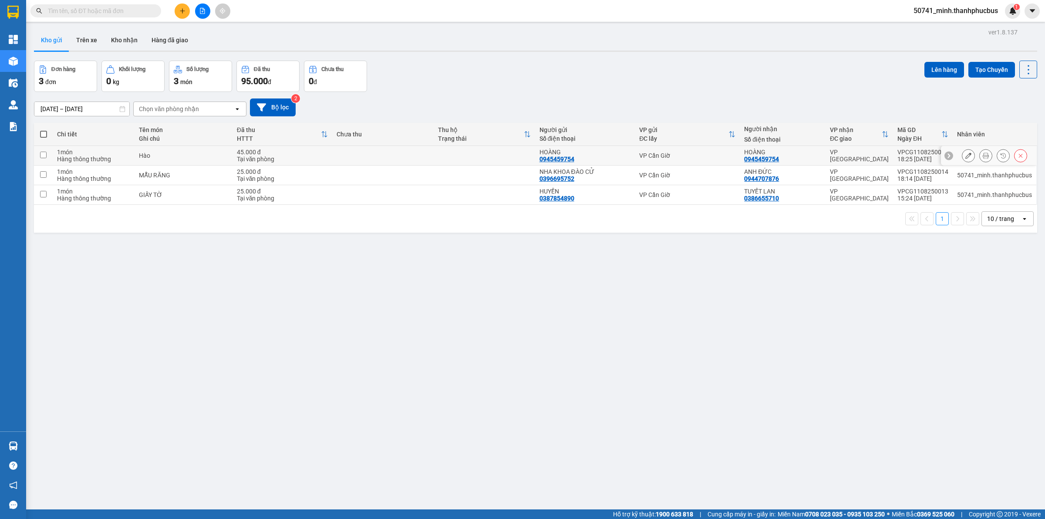
click at [48, 149] on td at bounding box center [43, 156] width 19 height 20
checkbox input "true"
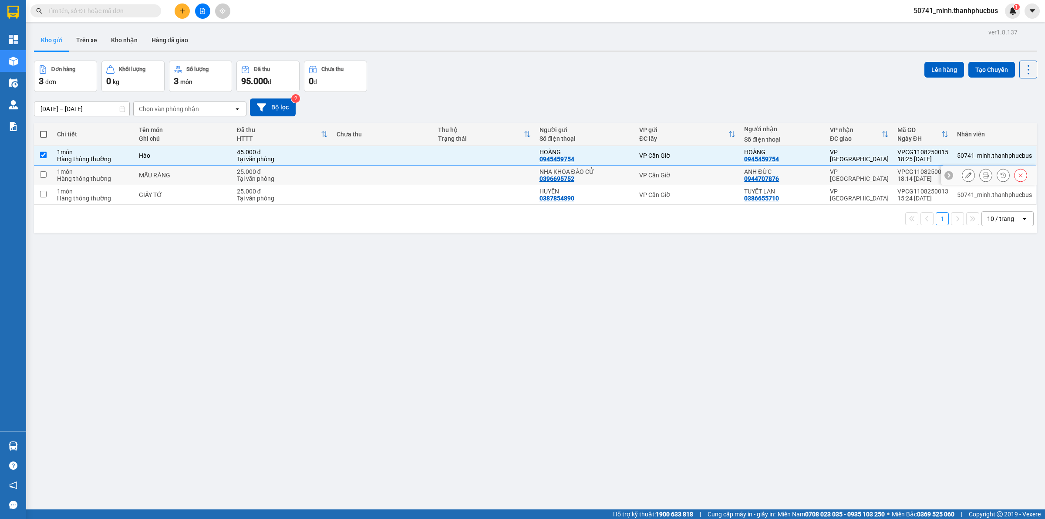
click at [47, 172] on td at bounding box center [43, 176] width 19 height 20
checkbox input "true"
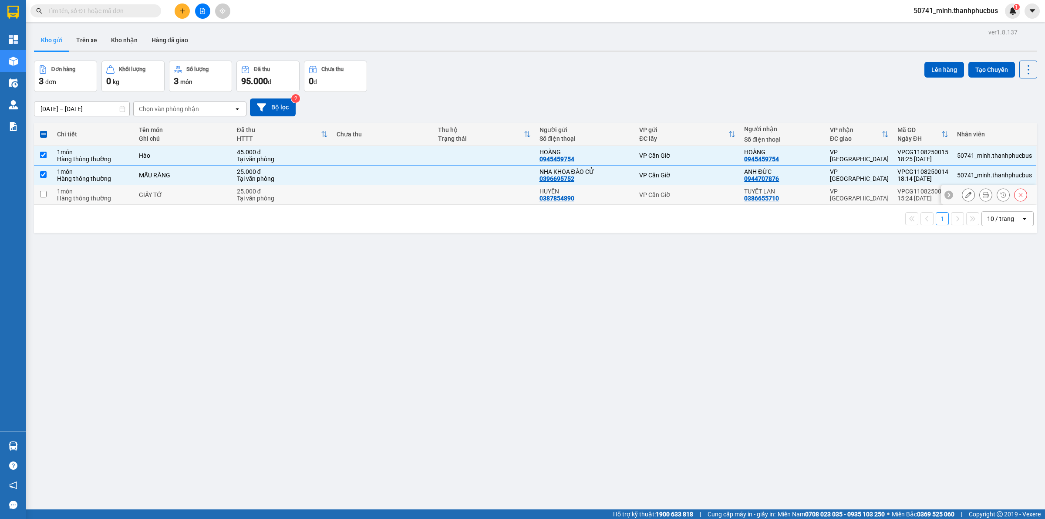
drag, startPoint x: 42, startPoint y: 190, endPoint x: 60, endPoint y: 193, distance: 18.0
click at [42, 191] on td at bounding box center [43, 195] width 19 height 20
checkbox input "true"
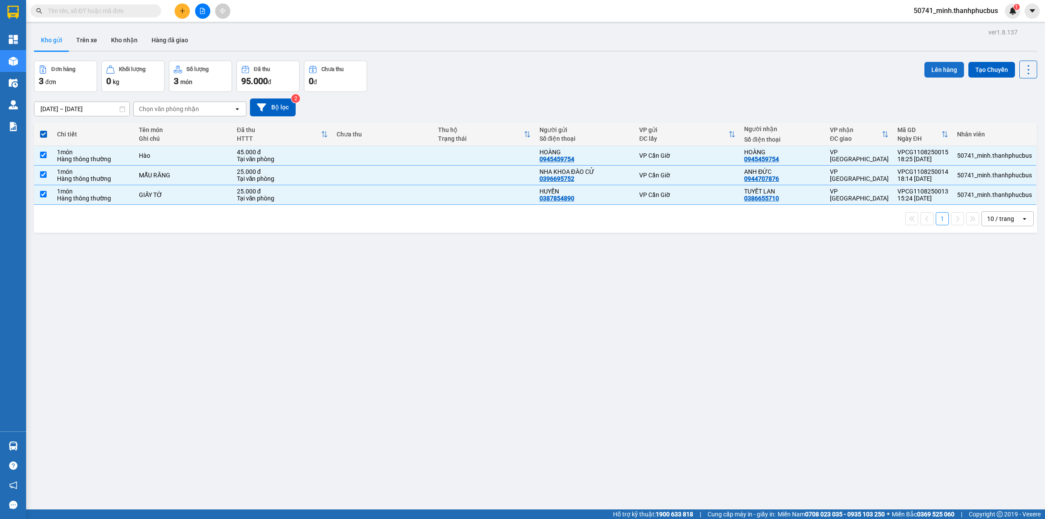
click at [936, 75] on button "Lên hàng" at bounding box center [945, 70] width 40 height 16
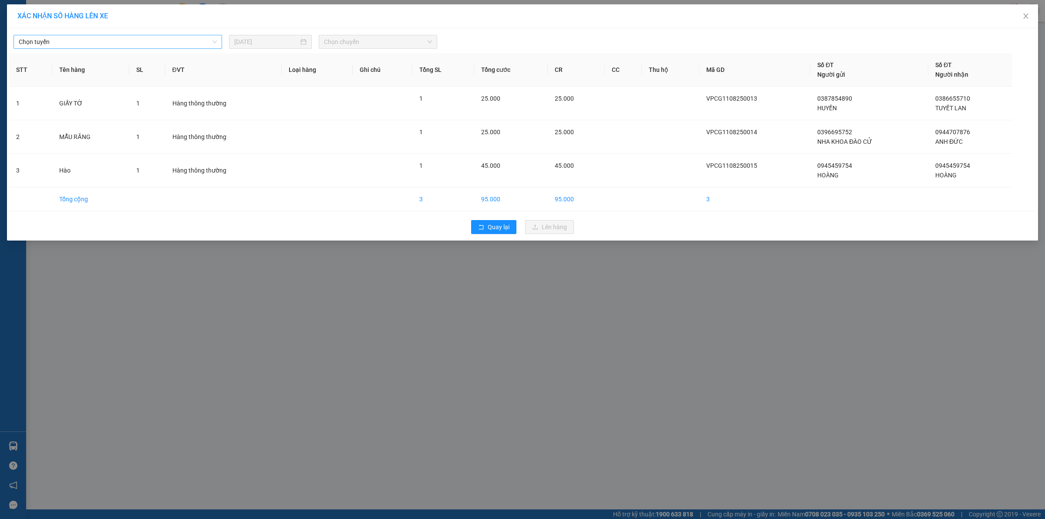
click at [135, 40] on span "Chọn tuyến" at bounding box center [118, 41] width 198 height 13
click at [68, 72] on div "Cần Giờ - [GEOGRAPHIC_DATA]" at bounding box center [118, 73] width 198 height 10
click at [332, 43] on span "Chọn chuyến" at bounding box center [378, 41] width 108 height 13
click at [330, 91] on div "05:00" at bounding box center [358, 87] width 68 height 10
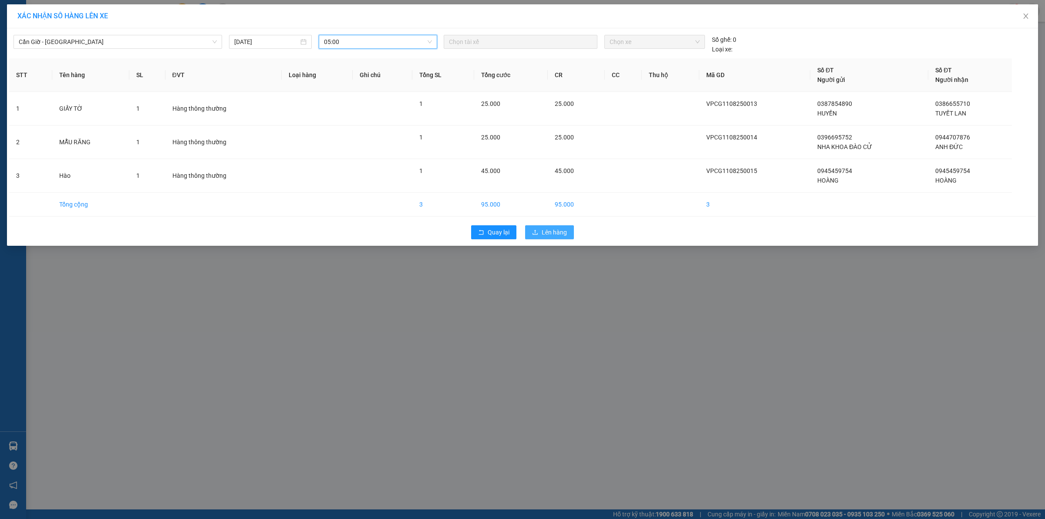
click at [538, 233] on icon "upload" at bounding box center [535, 232] width 6 height 6
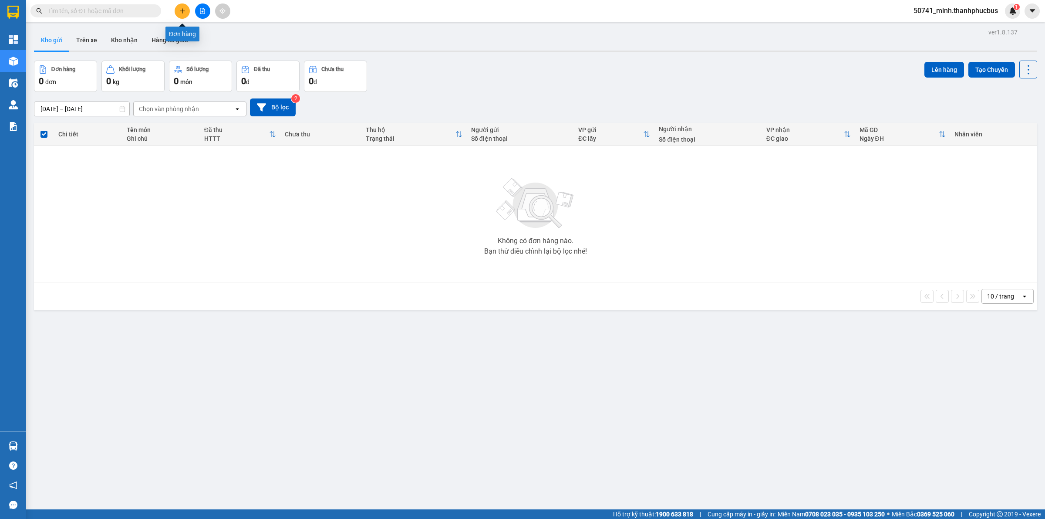
click at [185, 14] on button at bounding box center [182, 10] width 15 height 15
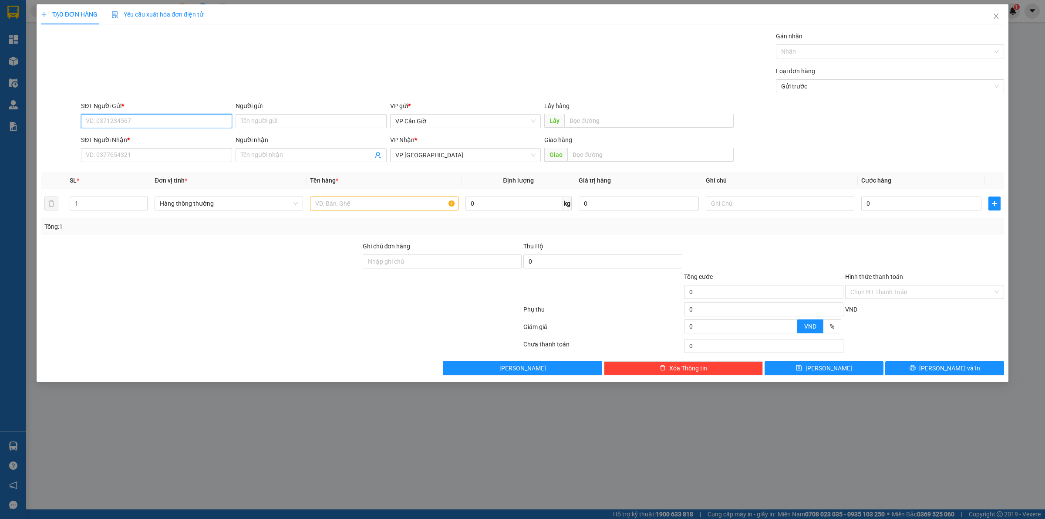
click at [188, 119] on input "SĐT Người Gửi *" at bounding box center [156, 121] width 151 height 14
click at [181, 116] on input "0909063118" at bounding box center [156, 121] width 151 height 14
type input "0909063118"
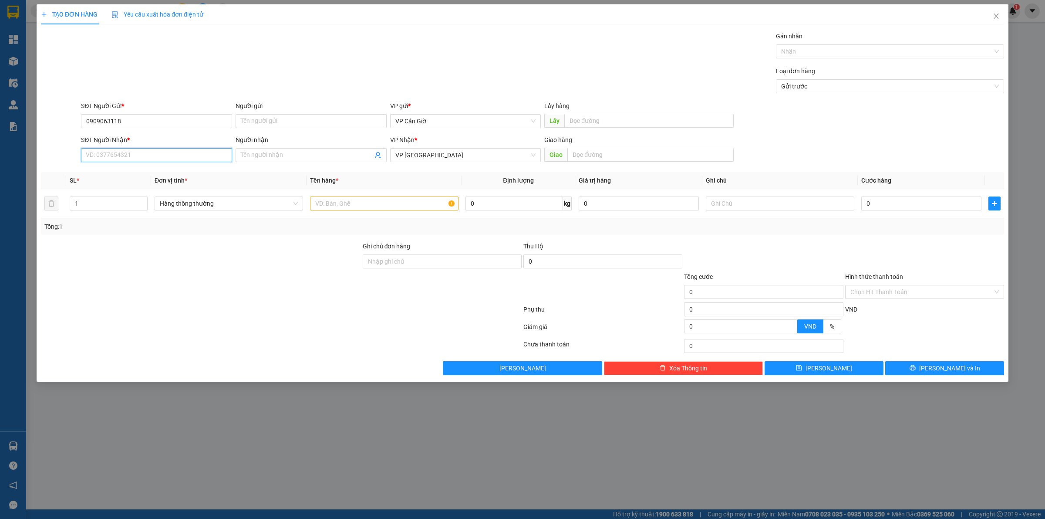
click at [177, 159] on input "SĐT Người Nhận *" at bounding box center [156, 155] width 151 height 14
paste input "0909063118"
type input "0909063118"
click at [186, 120] on input "0909063118" at bounding box center [156, 121] width 151 height 14
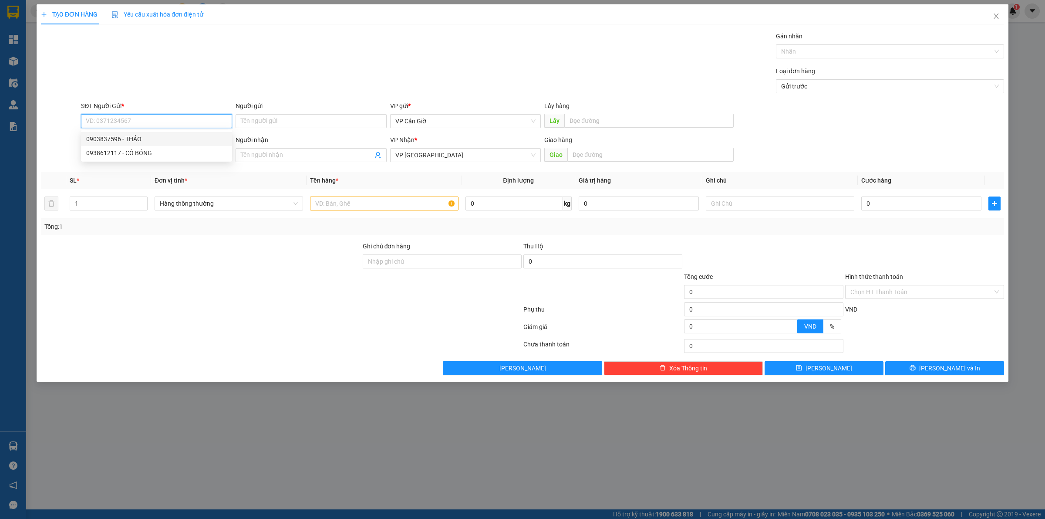
click at [125, 137] on div "0903837596 - THẢO" at bounding box center [156, 139] width 141 height 10
type input "0903837596"
type input "THẢO"
type input "35.000"
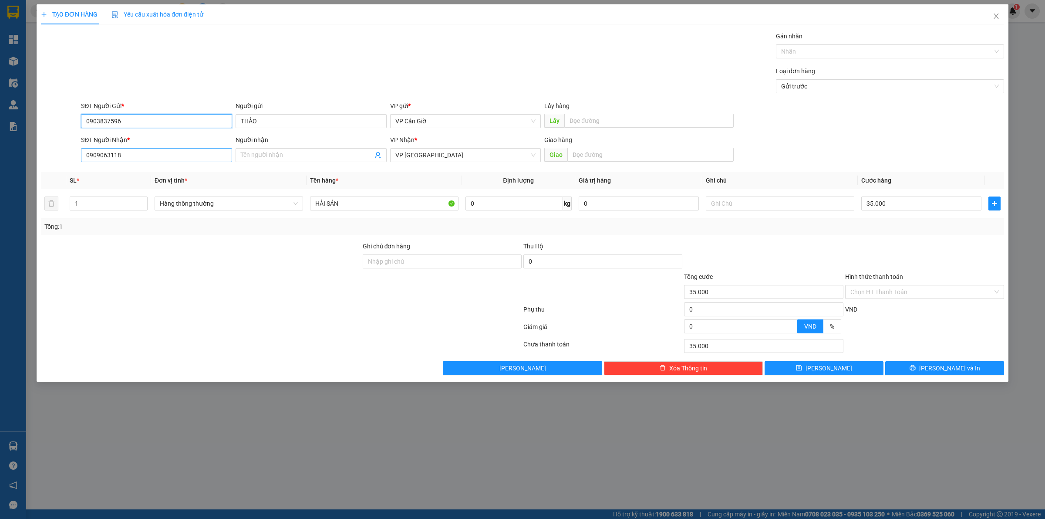
type input "0903837596"
click at [127, 155] on input "0909063118" at bounding box center [156, 155] width 151 height 14
click at [134, 174] on div "0909063118 - CẬU 6 BẠN" at bounding box center [156, 173] width 141 height 10
type input "CẬU 6 BẠN"
click at [380, 206] on input "HẢI SẢN" at bounding box center [384, 203] width 149 height 14
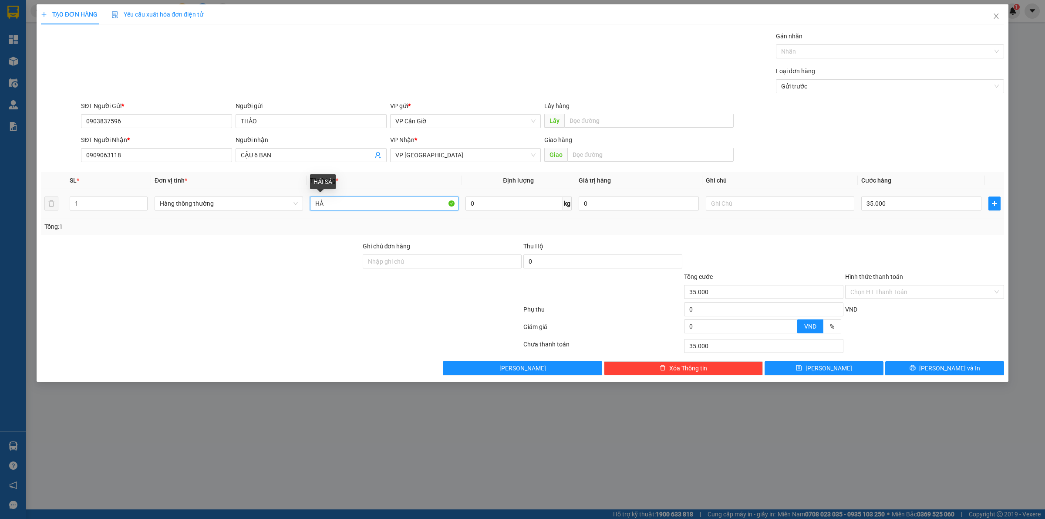
type input "H"
type input "m"
type input "MẮM"
click at [904, 288] on input "Hình thức thanh toán" at bounding box center [922, 291] width 142 height 13
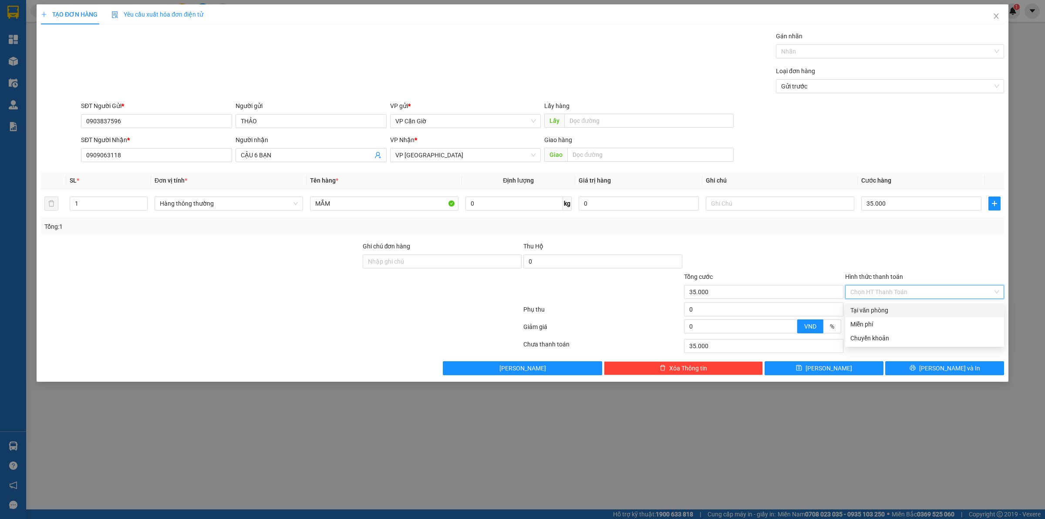
click at [891, 312] on div "Tại văn phòng" at bounding box center [925, 310] width 149 height 10
type input "0"
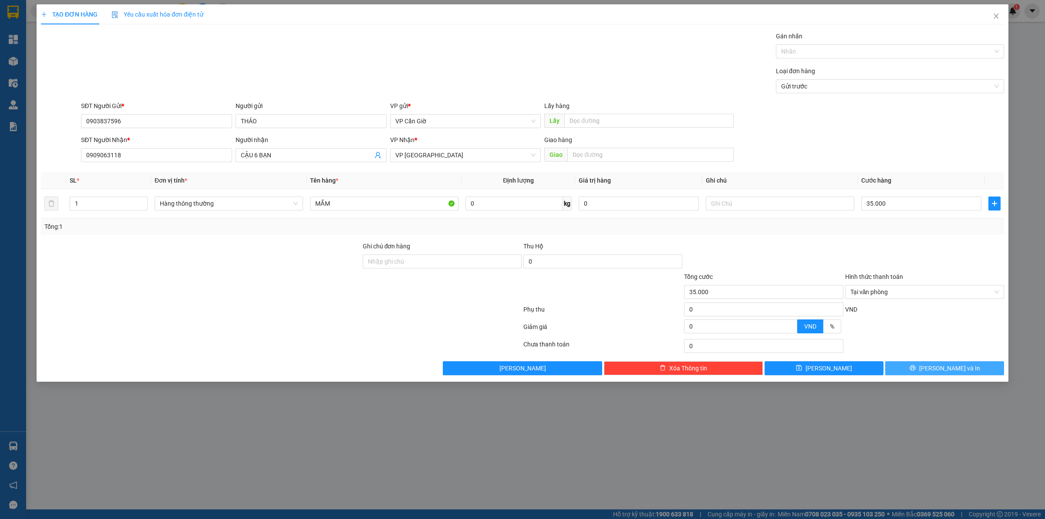
click at [922, 372] on button "[PERSON_NAME] và In" at bounding box center [945, 368] width 119 height 14
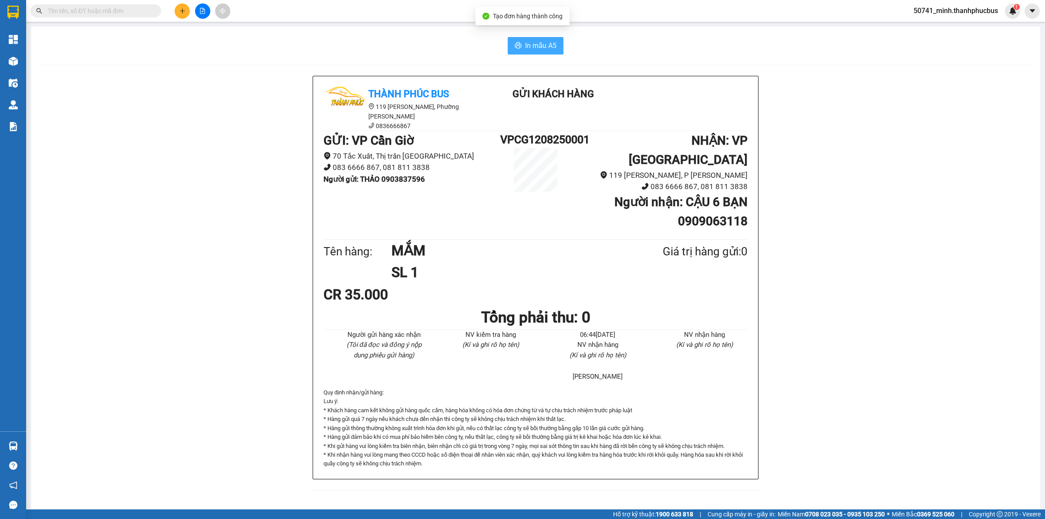
click at [545, 46] on span "In mẫu A5" at bounding box center [540, 45] width 31 height 11
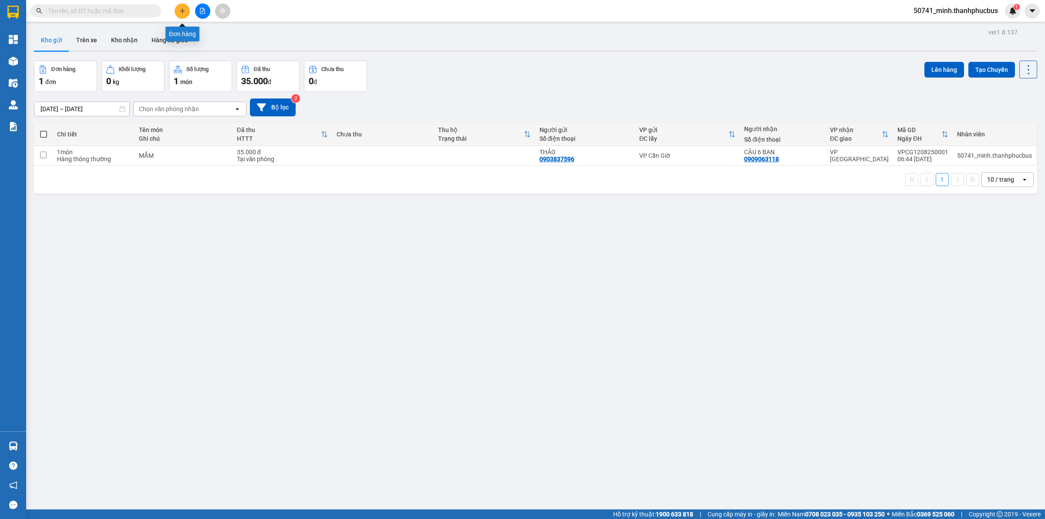
click at [188, 13] on button at bounding box center [182, 10] width 15 height 15
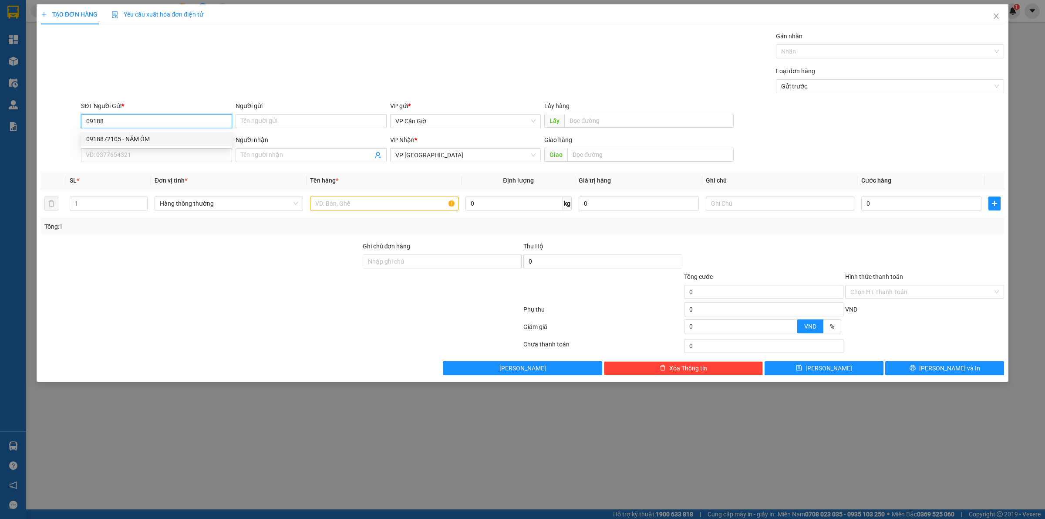
click at [186, 144] on div "0918872105 - NĂM ỐM" at bounding box center [156, 139] width 151 height 14
type input "0918872105"
type input "NĂM ỐM"
type input "35.000"
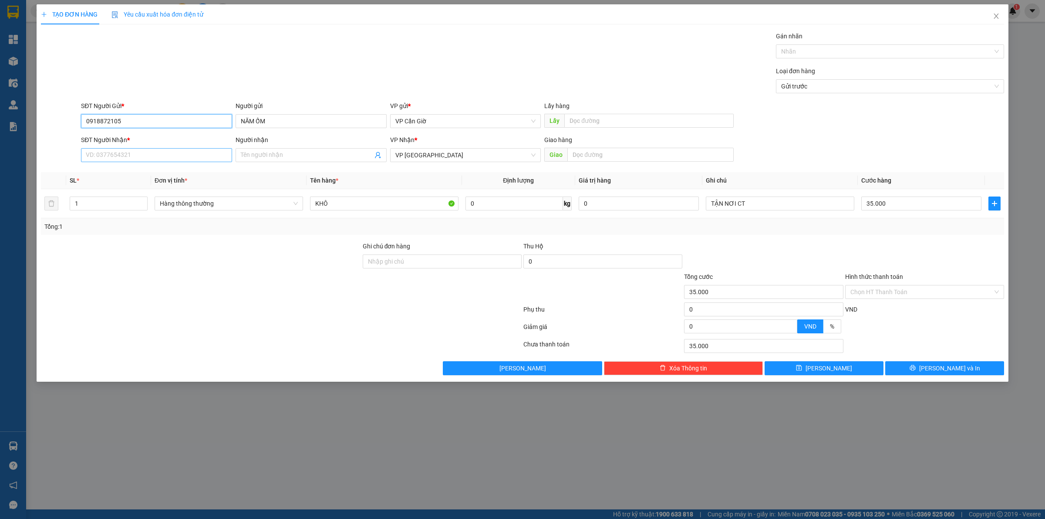
type input "0918872105"
click at [144, 155] on input "SĐT Người Nhận *" at bounding box center [156, 155] width 151 height 14
type input "0905256279"
click at [294, 152] on input "Người nhận" at bounding box center [307, 155] width 132 height 10
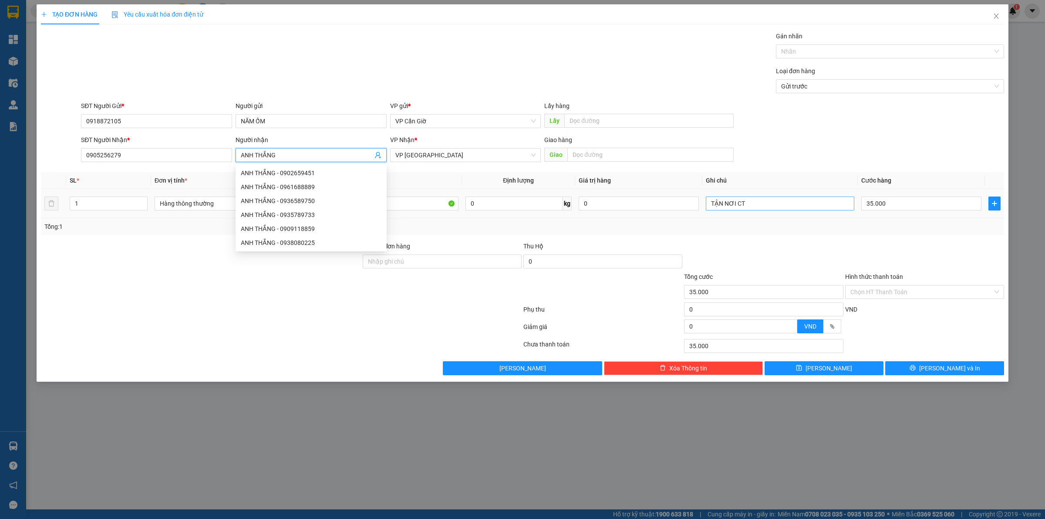
type input "ANH THẮNG"
click at [793, 203] on input "TẬN NƠI CT" at bounding box center [780, 203] width 149 height 14
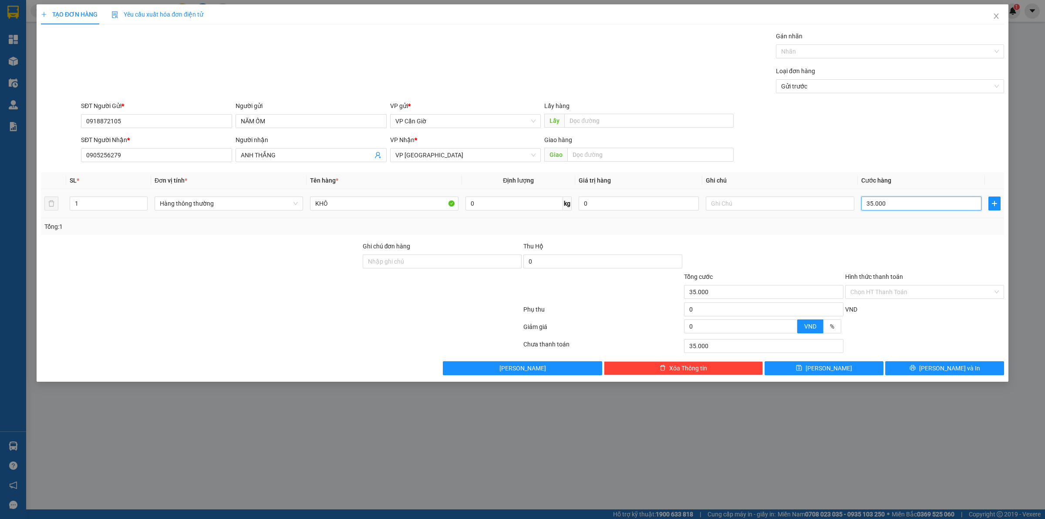
click at [936, 204] on input "35.000" at bounding box center [922, 203] width 120 height 14
click at [488, 205] on input "0" at bounding box center [515, 203] width 98 height 14
type input "11"
click at [791, 250] on div at bounding box center [763, 256] width 161 height 30
type input "45.000"
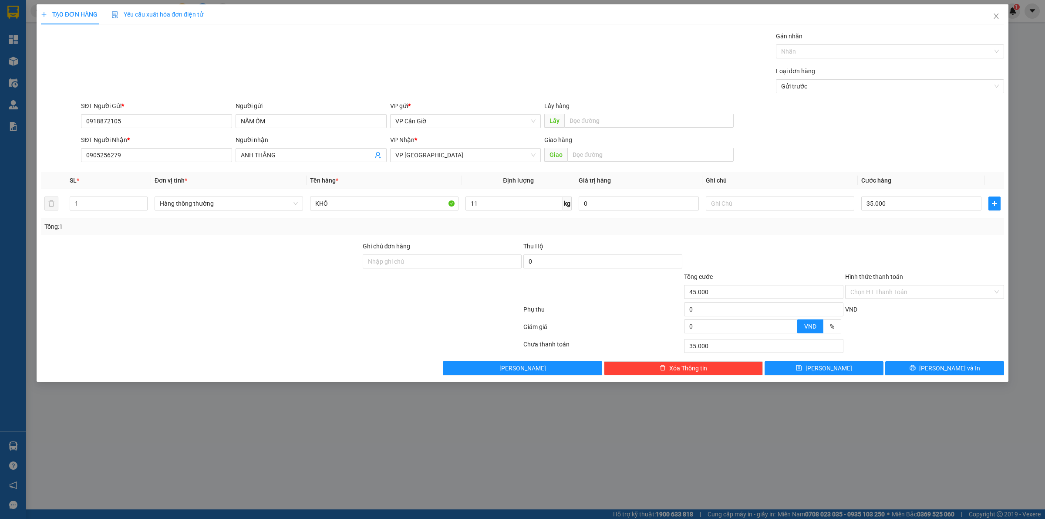
type input "45.000"
click at [880, 290] on input "Hình thức thanh toán" at bounding box center [922, 291] width 142 height 13
click at [881, 310] on div "Tại văn phòng" at bounding box center [925, 310] width 149 height 10
type input "0"
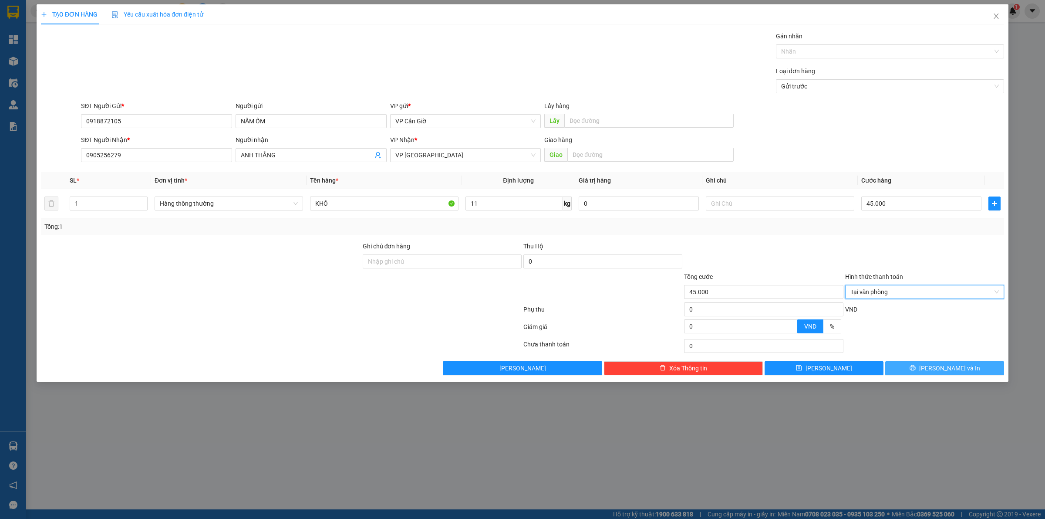
click at [923, 373] on button "[PERSON_NAME] và In" at bounding box center [945, 368] width 119 height 14
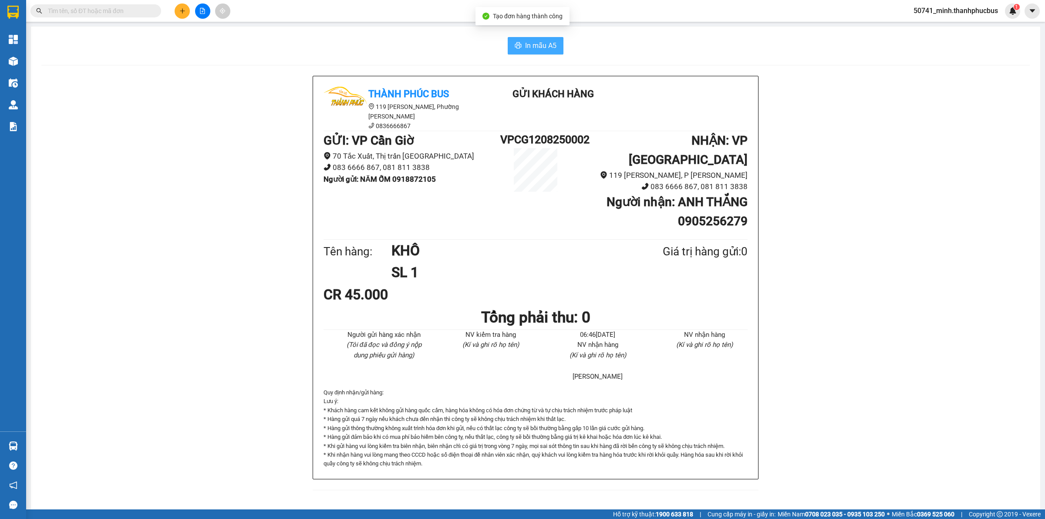
click at [530, 51] on span "In mẫu A5" at bounding box center [540, 45] width 31 height 11
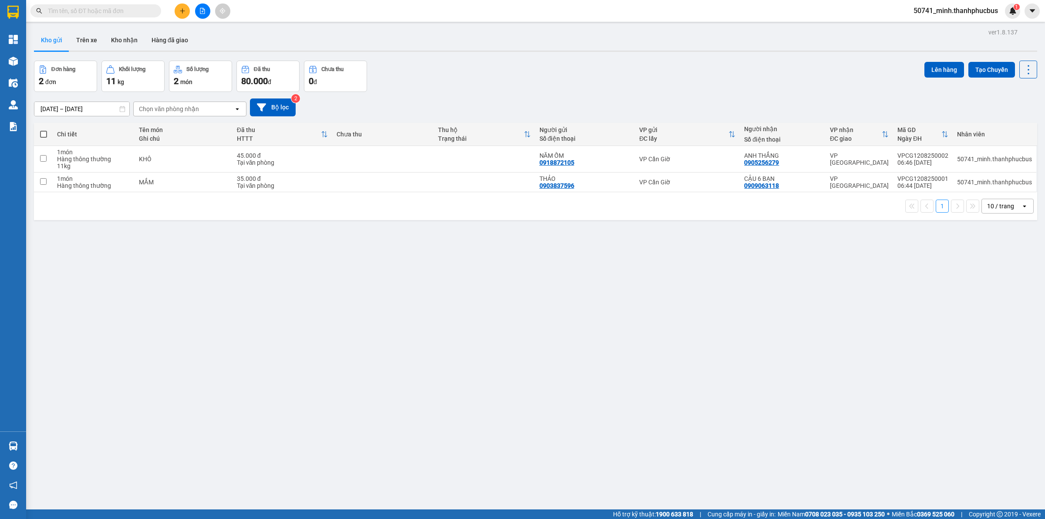
drag, startPoint x: 186, startPoint y: 10, endPoint x: 186, endPoint y: 14, distance: 4.8
click at [186, 14] on button at bounding box center [182, 10] width 15 height 15
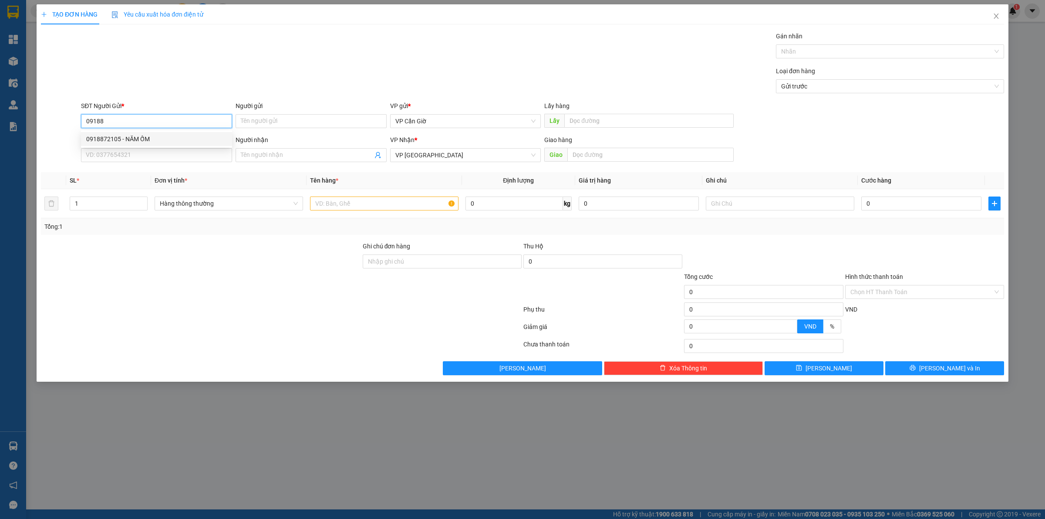
click at [139, 137] on div "0918872105 - NĂM ỐM" at bounding box center [156, 139] width 141 height 10
type input "0918872105"
type input "NĂM ỐM"
type input "45.000"
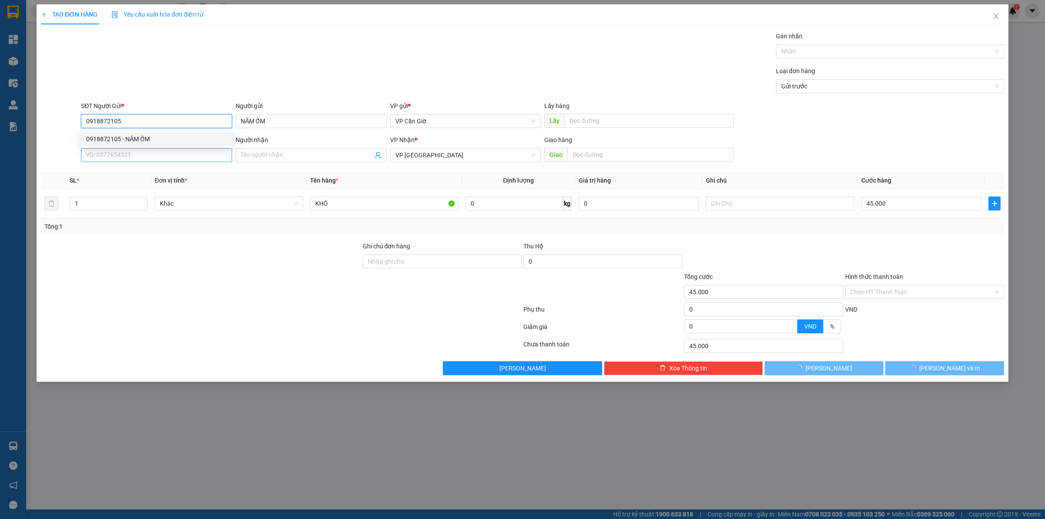
type input "0918872105"
click at [151, 157] on input "SĐT Người Nhận *" at bounding box center [156, 155] width 151 height 14
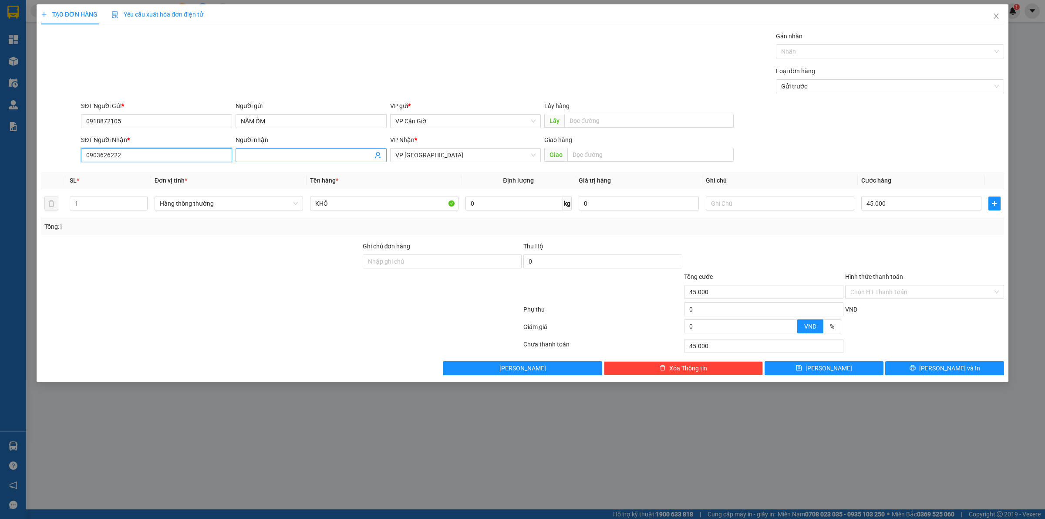
type input "0903626222"
click at [354, 156] on input "Người nhận" at bounding box center [307, 155] width 132 height 10
type input "ANH THIỆN"
click at [591, 152] on input "text" at bounding box center [651, 155] width 166 height 14
type input "129/23 [PERSON_NAME], P.8, PHÚ NHUẬN"
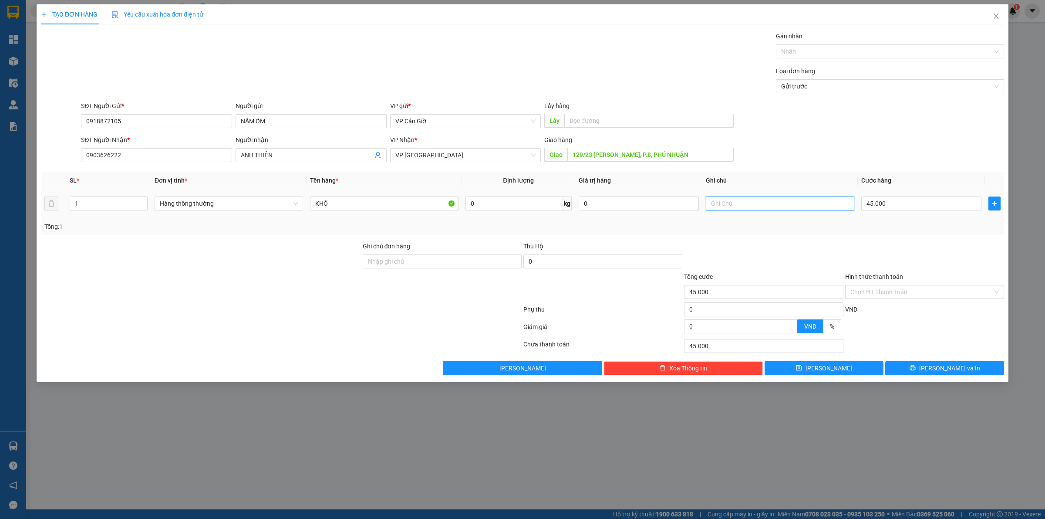
click at [728, 207] on input "text" at bounding box center [780, 203] width 149 height 14
type input "TẬN NƠI CT"
click at [926, 205] on input "45.000" at bounding box center [922, 203] width 120 height 14
type input "2"
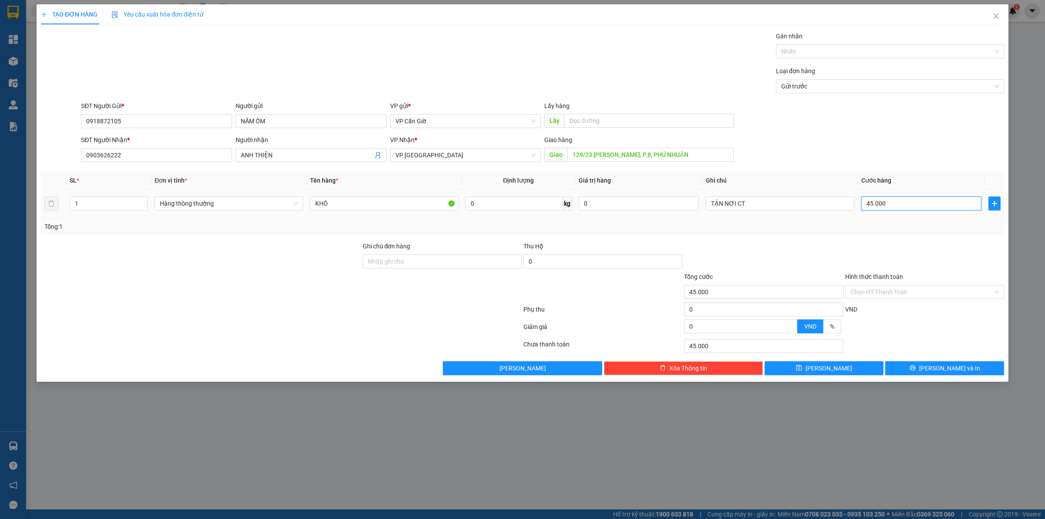
type input "2"
type input "25"
type input "250"
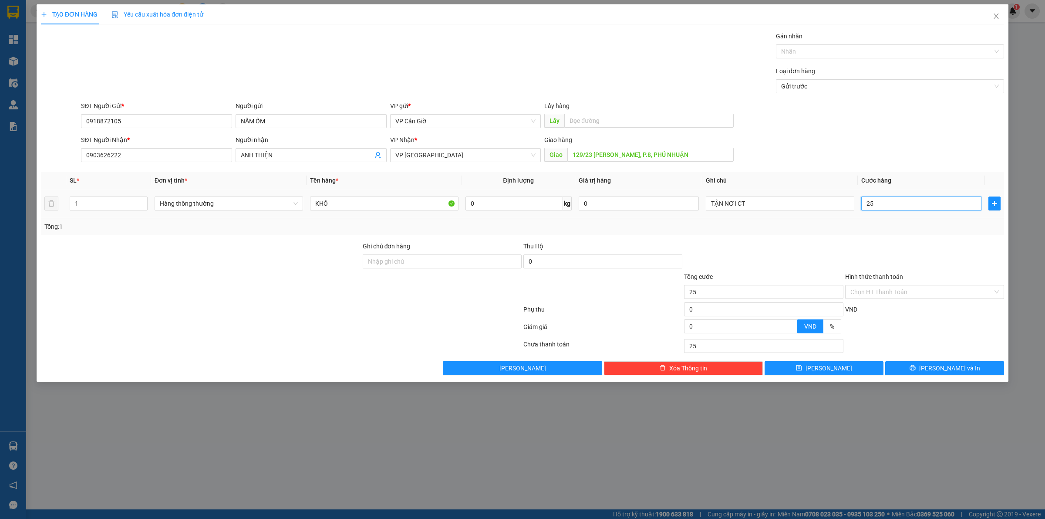
type input "250"
type input "2.500"
type input "25.000"
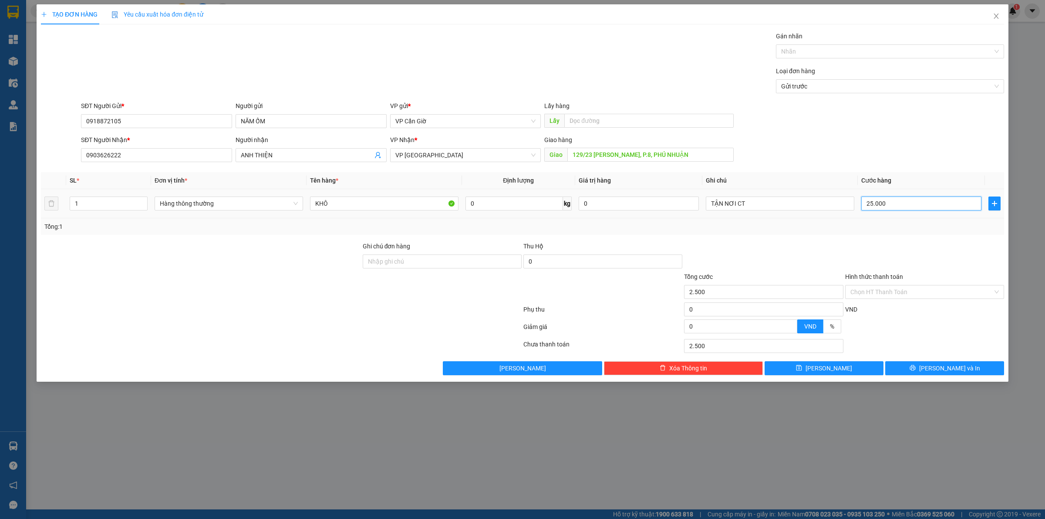
type input "25.000"
click at [864, 285] on div "Hình thức thanh toán Chọn HT Thanh Toán" at bounding box center [924, 287] width 159 height 30
click at [891, 295] on input "Hình thức thanh toán" at bounding box center [922, 291] width 142 height 13
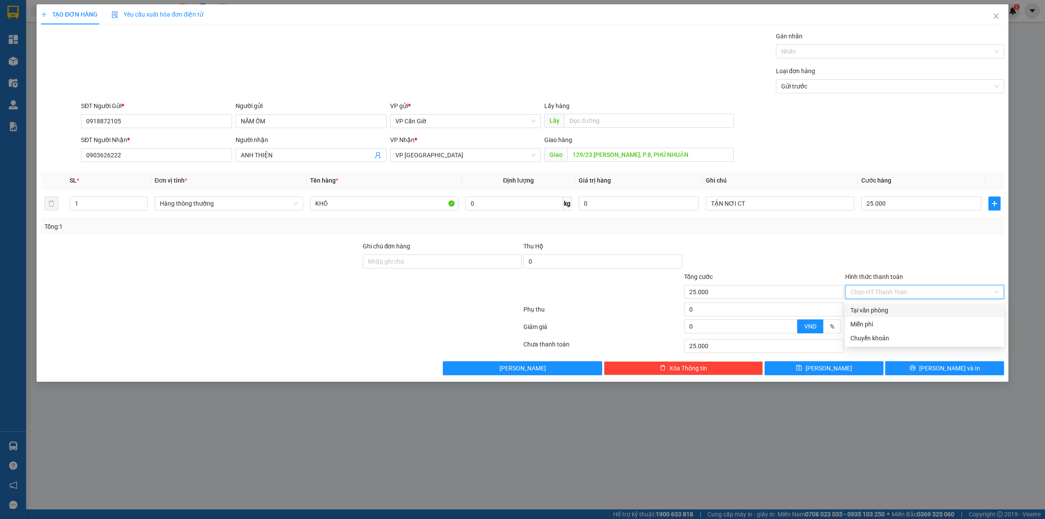
click at [875, 312] on div "Tại văn phòng" at bounding box center [925, 310] width 149 height 10
click at [913, 364] on button "[PERSON_NAME] và In" at bounding box center [945, 368] width 119 height 14
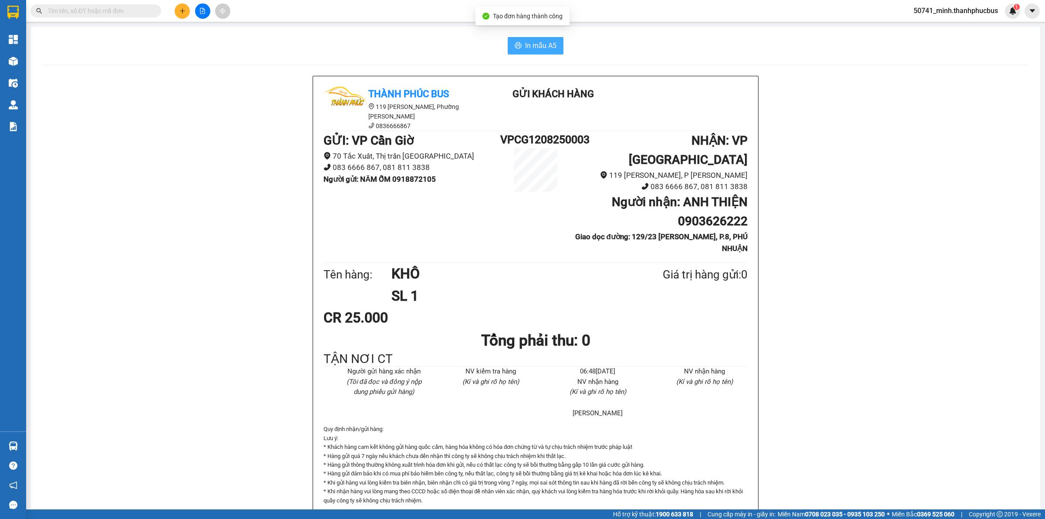
click at [528, 52] on button "In mẫu A5" at bounding box center [536, 45] width 56 height 17
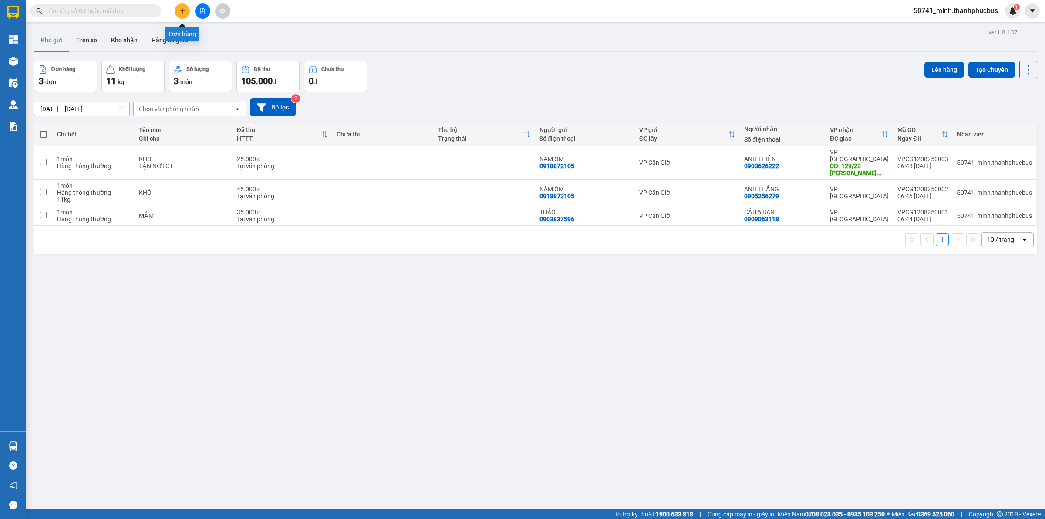
click at [185, 13] on icon "plus" at bounding box center [182, 11] width 6 height 6
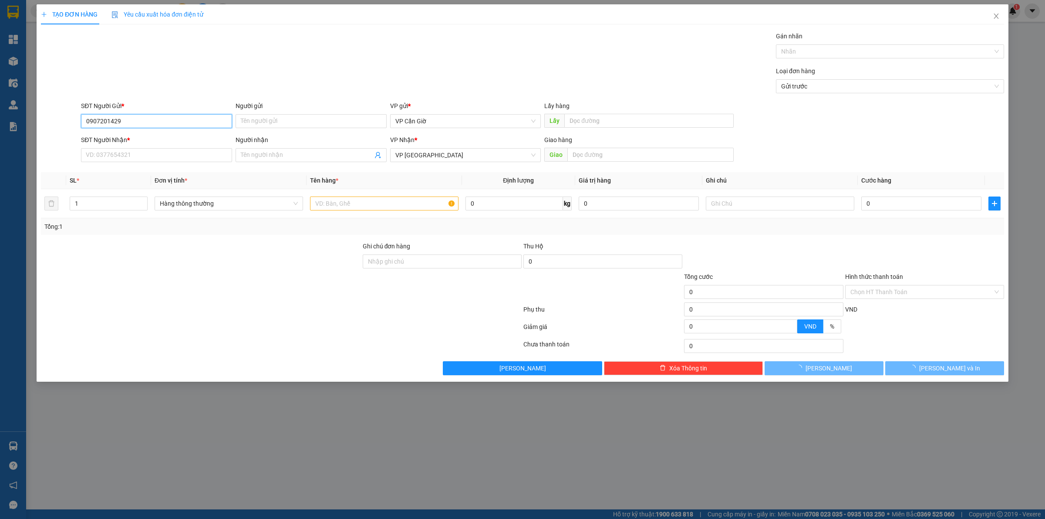
click at [193, 122] on input "0907201429" at bounding box center [156, 121] width 151 height 14
type input "0907201429"
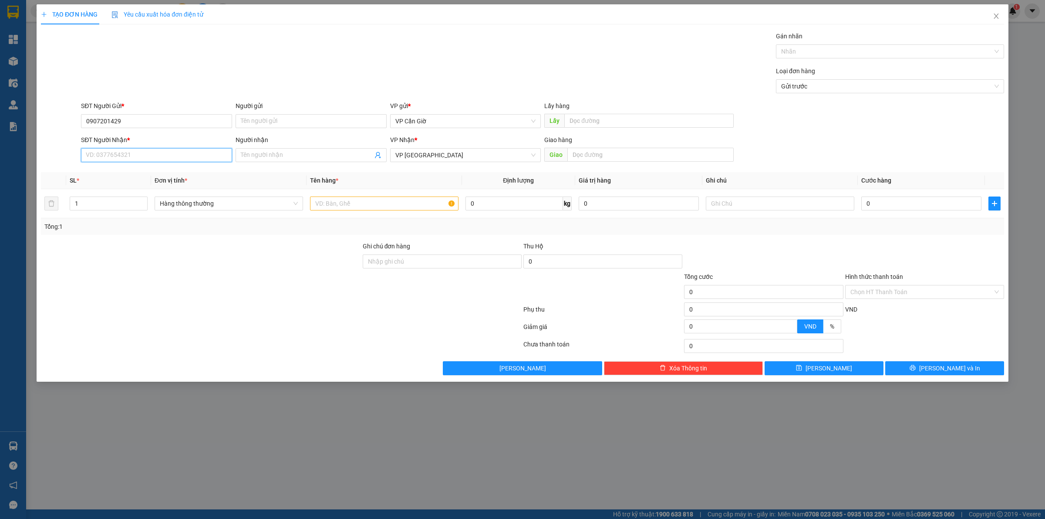
click at [176, 152] on input "SĐT Người Nhận *" at bounding box center [156, 155] width 151 height 14
paste input "0907201429"
type input "0907201429"
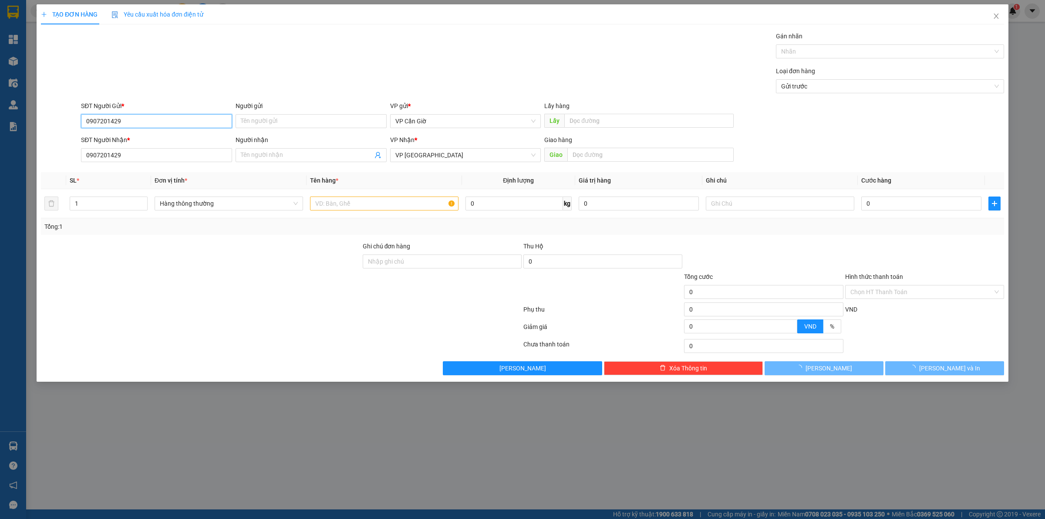
click at [179, 125] on input "0907201429" at bounding box center [156, 121] width 151 height 14
click at [161, 135] on div "0918872105 - NĂM ỐM" at bounding box center [156, 139] width 141 height 10
type input "0918872105"
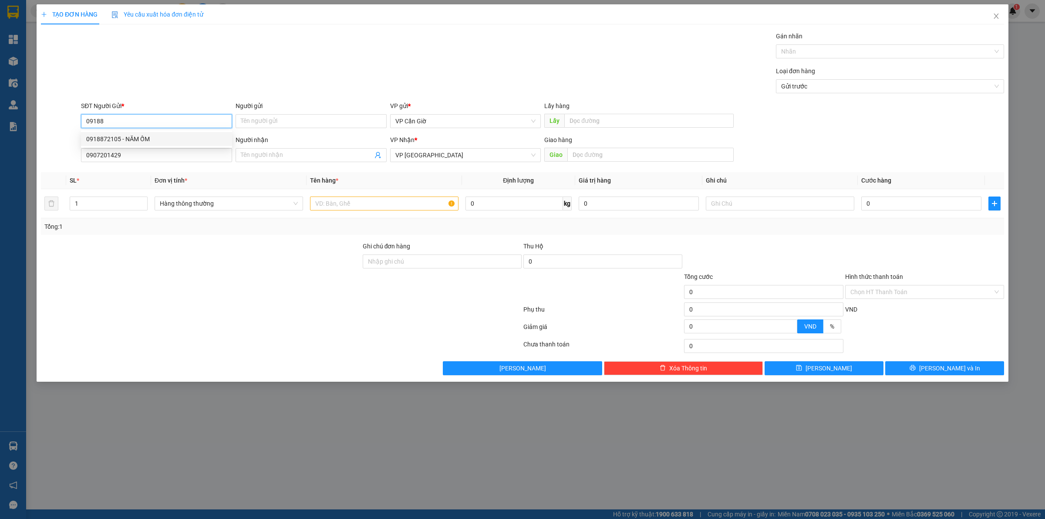
type input "NĂM ỐM"
type input "35.000"
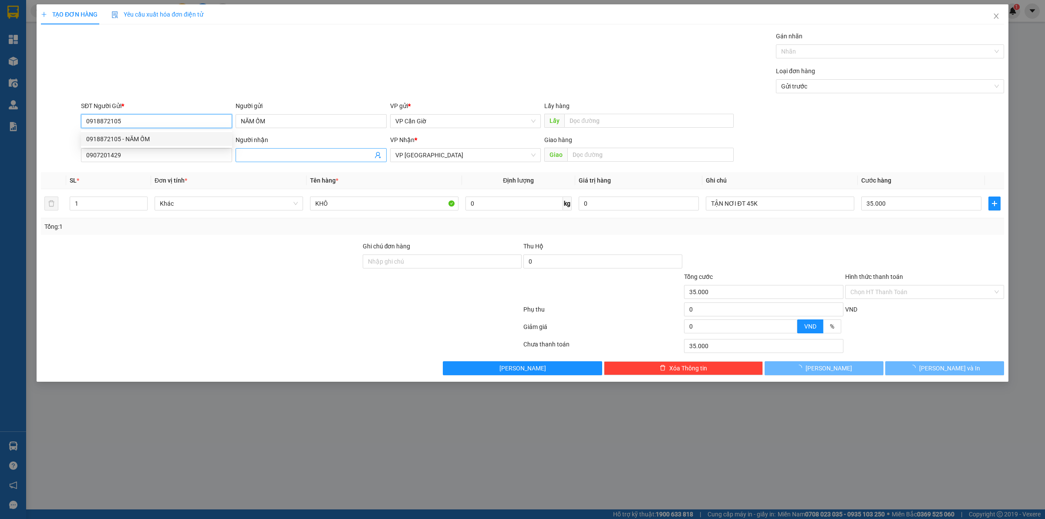
type input "0918872105"
click at [260, 152] on input "Người nhận" at bounding box center [307, 155] width 132 height 10
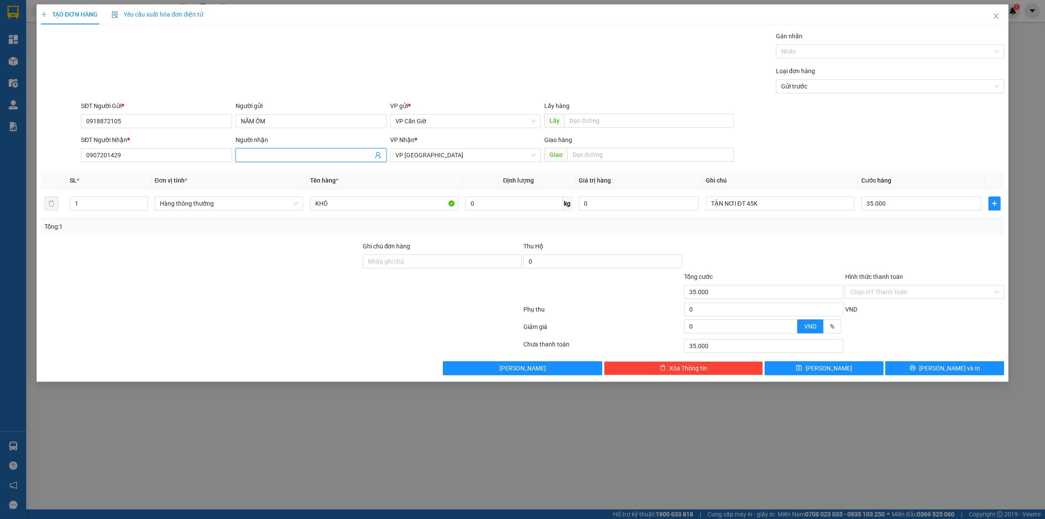
click at [295, 152] on input "Người nhận" at bounding box center [307, 155] width 132 height 10
type input "0"
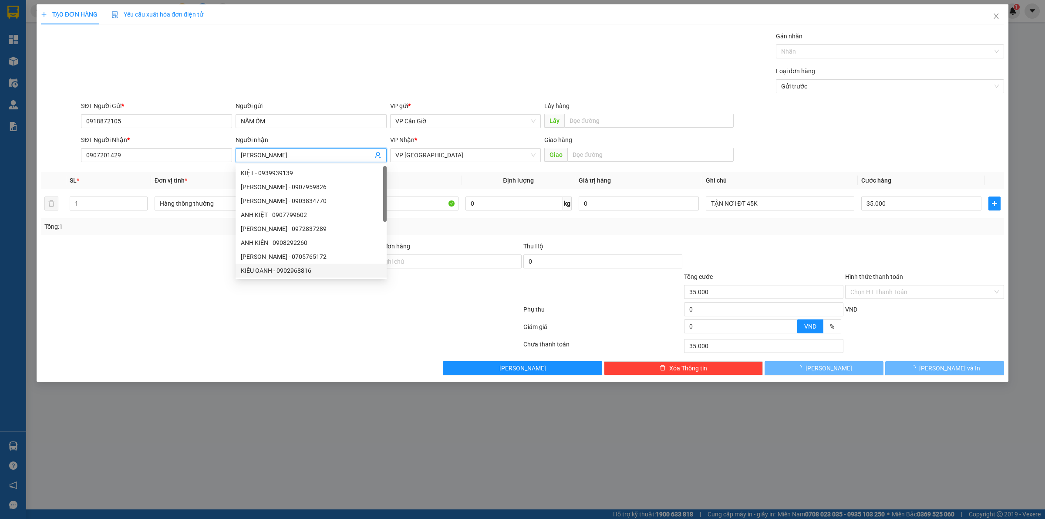
type input "[PERSON_NAME]"
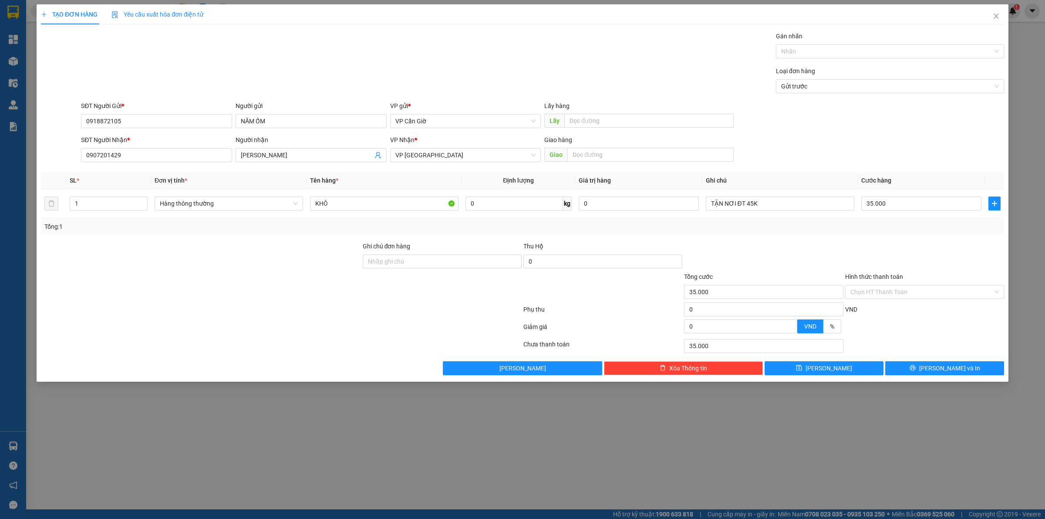
drag, startPoint x: 155, startPoint y: 309, endPoint x: 404, endPoint y: 310, distance: 248.7
click at [155, 310] on div at bounding box center [281, 310] width 483 height 17
click at [587, 148] on input "text" at bounding box center [651, 155] width 166 height 14
type input "140/32 ĐĂNG VĂN NGỮ, P.14, PHÚ NHUẬN"
click at [776, 183] on th "Ghi chú" at bounding box center [780, 180] width 155 height 17
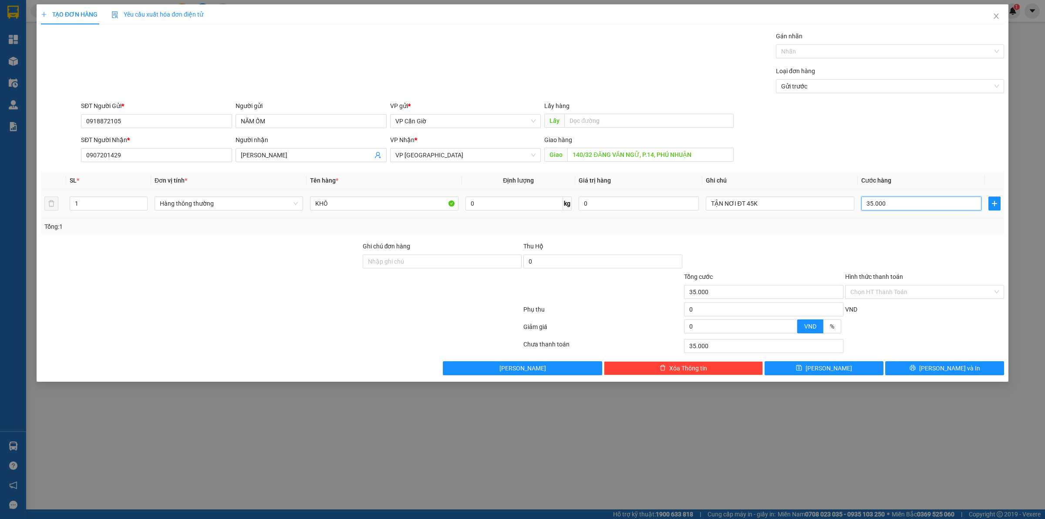
click at [910, 198] on input "35.000" at bounding box center [922, 203] width 120 height 14
type input "2"
type input "25"
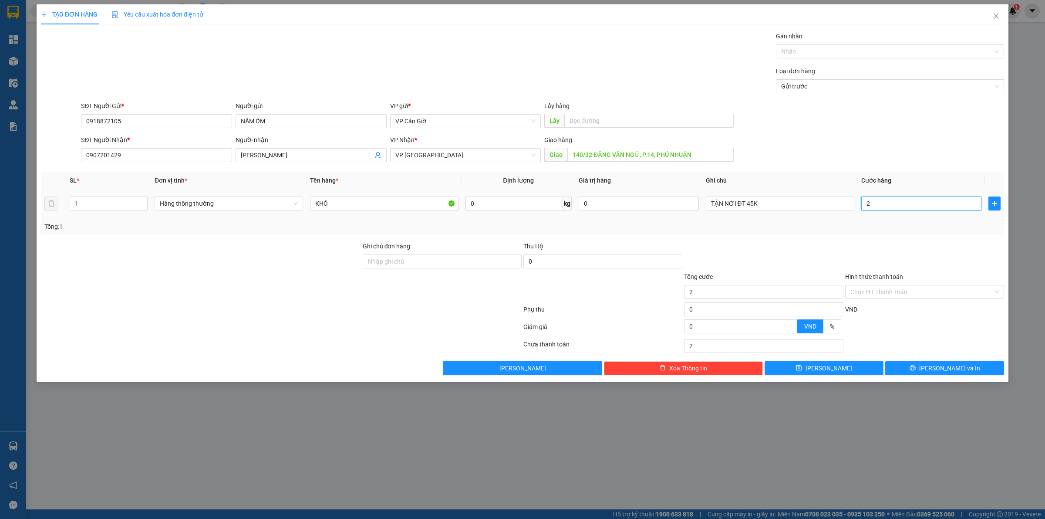
type input "25"
type input "250"
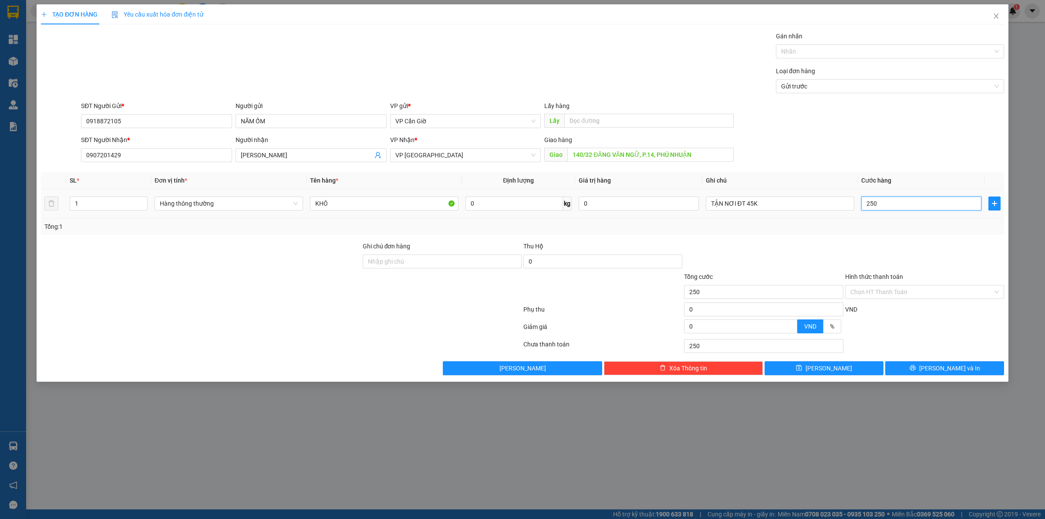
type input "2.500"
type input "25.000"
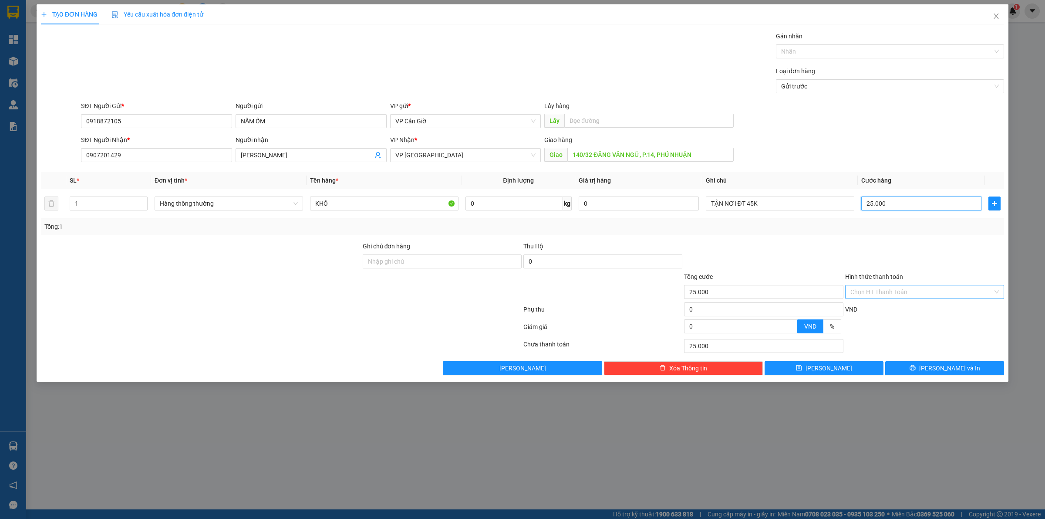
type input "25.000"
click at [880, 288] on input "Hình thức thanh toán" at bounding box center [922, 291] width 142 height 13
click at [875, 308] on div "Tại văn phòng" at bounding box center [925, 310] width 149 height 10
type input "0"
click at [948, 373] on span "[PERSON_NAME] và In" at bounding box center [949, 368] width 61 height 10
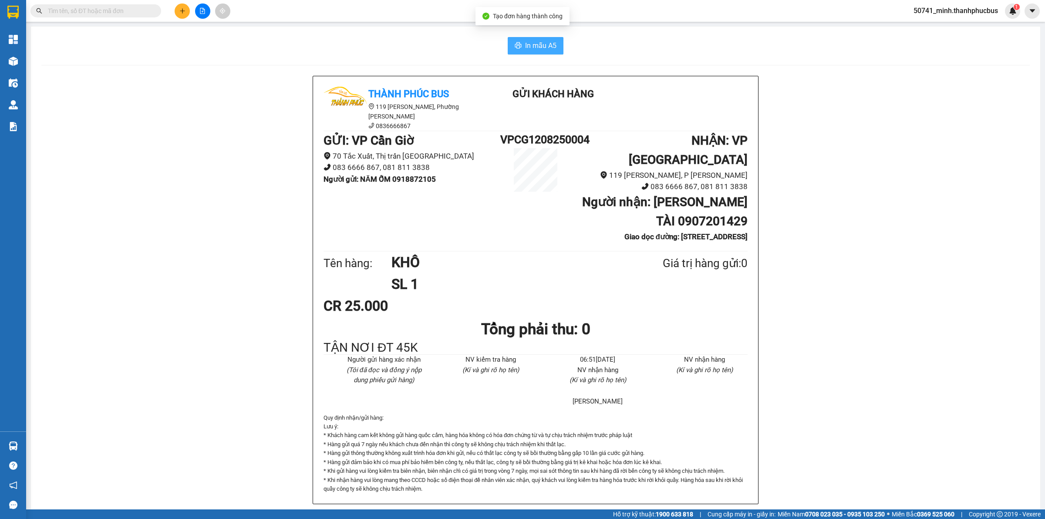
click at [526, 46] on span "In mẫu A5" at bounding box center [540, 45] width 31 height 11
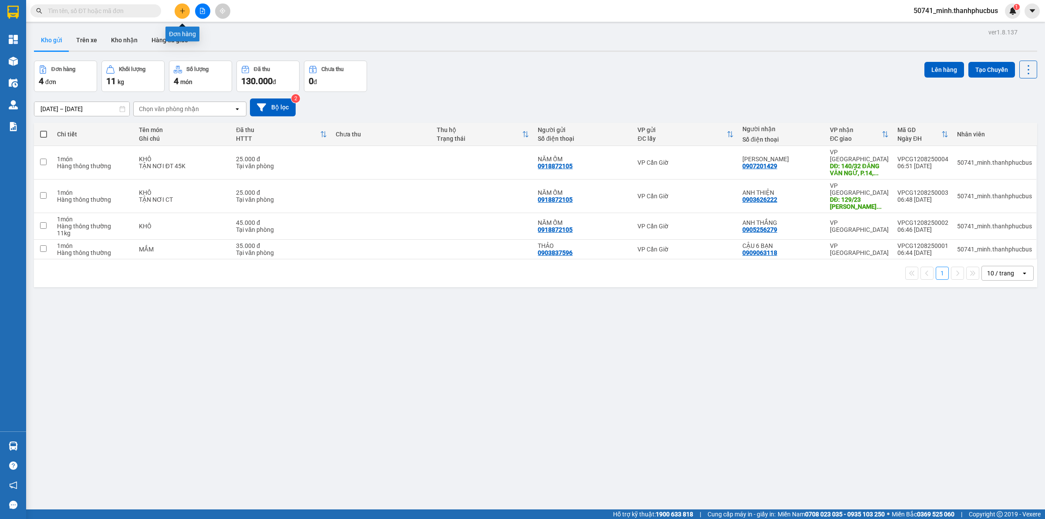
click at [183, 12] on icon "plus" at bounding box center [182, 11] width 6 height 6
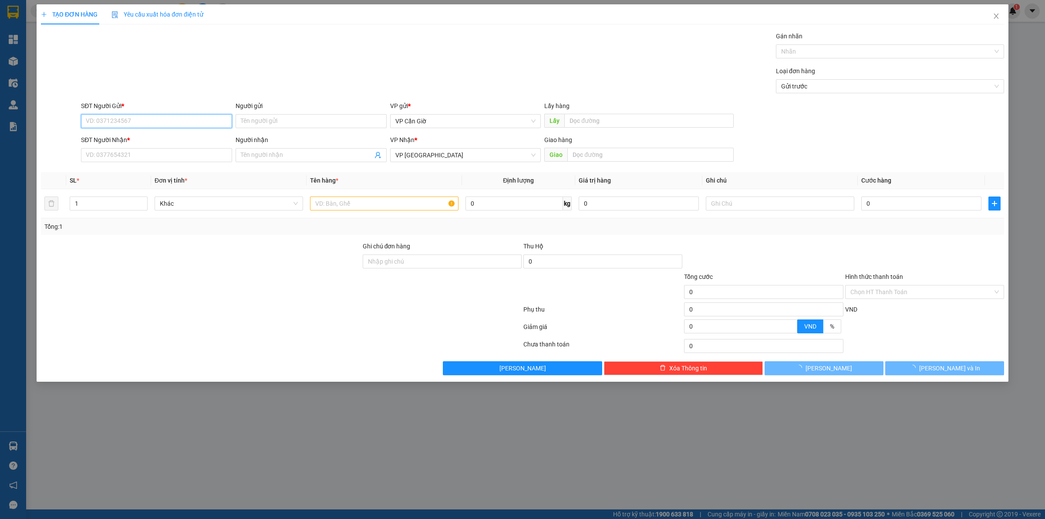
click at [135, 118] on input "SĐT Người Gửi *" at bounding box center [156, 121] width 151 height 14
type input "0332280751"
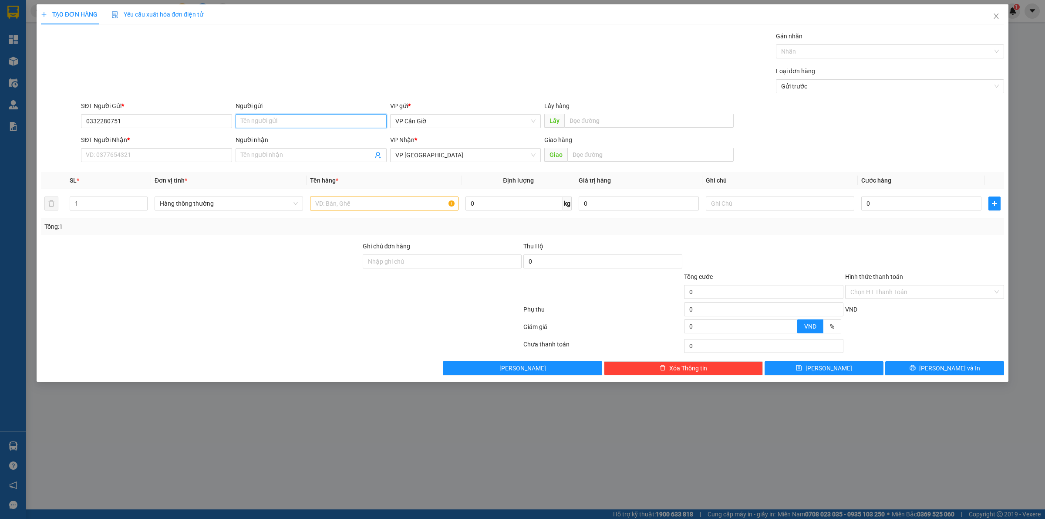
click at [296, 123] on input "Người gửi" at bounding box center [311, 121] width 151 height 14
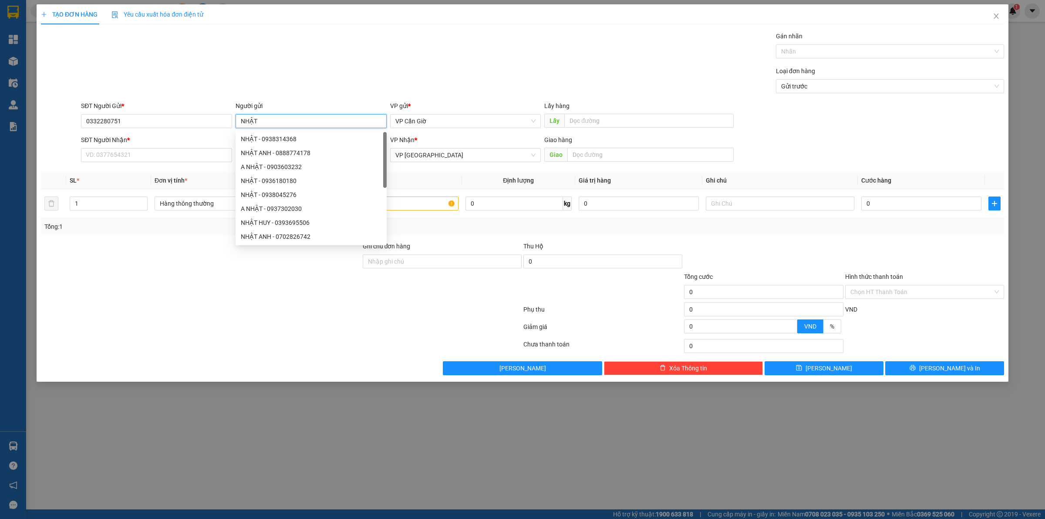
type input "NHẬT"
click at [181, 163] on div "SĐT Người Nhận * VD: 0377654321" at bounding box center [156, 150] width 151 height 30
click at [181, 149] on input "SĐT Người Nhận *" at bounding box center [156, 155] width 151 height 14
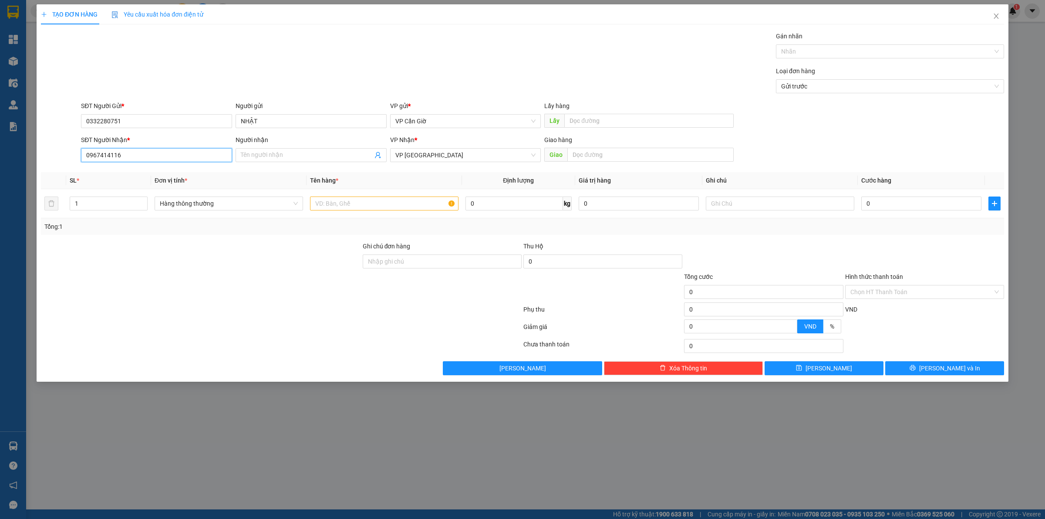
type input "0967414116"
click at [323, 164] on div "Người nhận Tên người nhận" at bounding box center [311, 150] width 151 height 30
click at [318, 155] on input "Người nhận" at bounding box center [307, 155] width 132 height 10
type input "LY (0907475168)"
click at [335, 206] on input "text" at bounding box center [384, 203] width 149 height 14
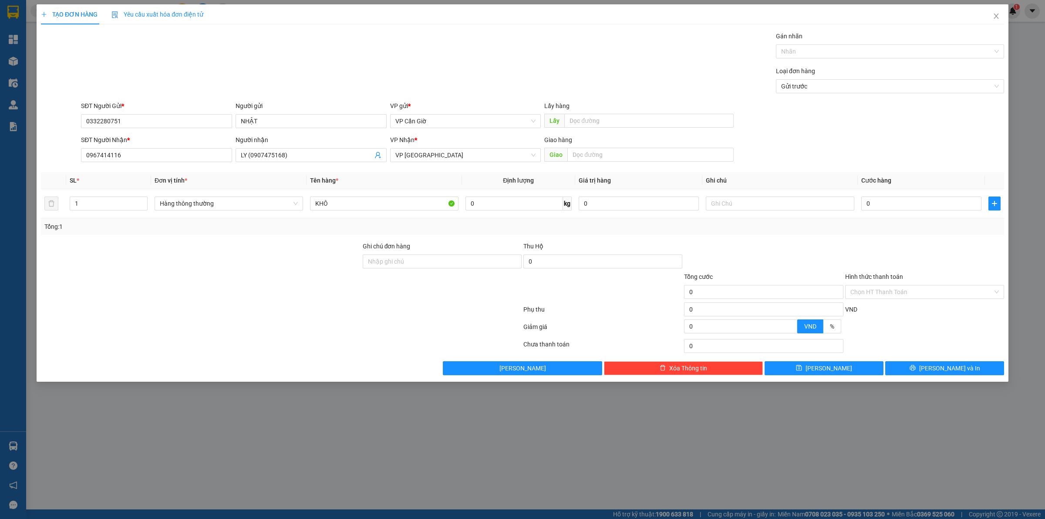
click at [790, 171] on div "Transit Pickup Surcharge Ids Transit Deliver Surcharge Ids Transit Deliver Surc…" at bounding box center [522, 203] width 963 height 344
click at [414, 203] on input "KHÔ" at bounding box center [384, 203] width 149 height 14
type input "KHÔ (KC)"
click at [875, 203] on input "0" at bounding box center [922, 203] width 120 height 14
type input "5"
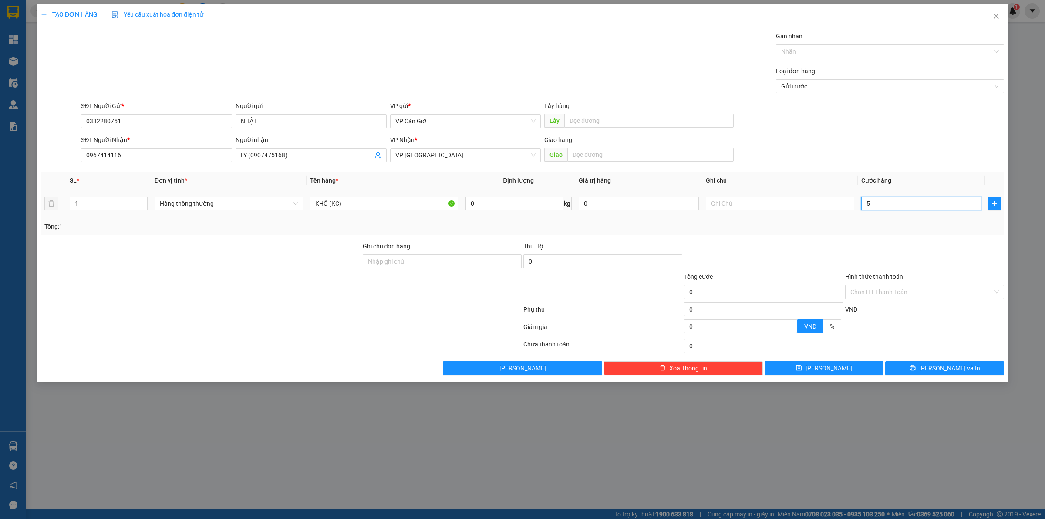
type input "5"
type input "55"
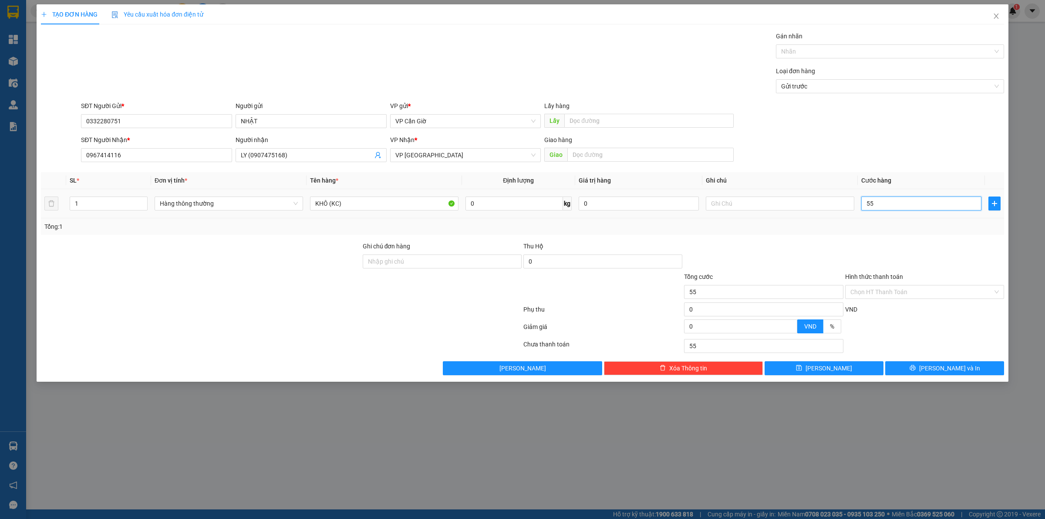
type input "550"
type input "5.500"
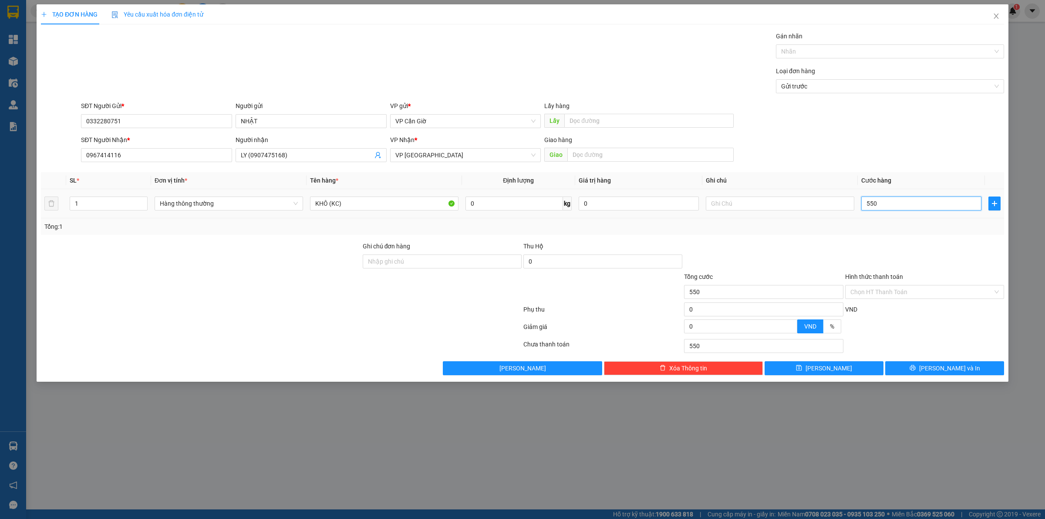
type input "5.500"
type input "55.000"
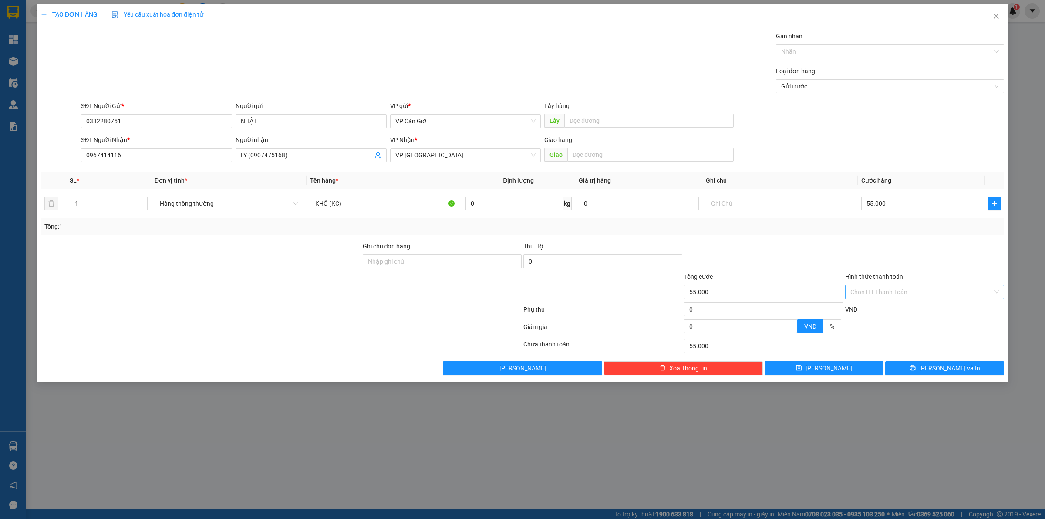
click at [863, 297] on input "Hình thức thanh toán" at bounding box center [922, 291] width 142 height 13
click at [865, 311] on div "Tại văn phòng" at bounding box center [925, 310] width 149 height 10
type input "0"
click at [952, 365] on span "[PERSON_NAME] và In" at bounding box center [949, 368] width 61 height 10
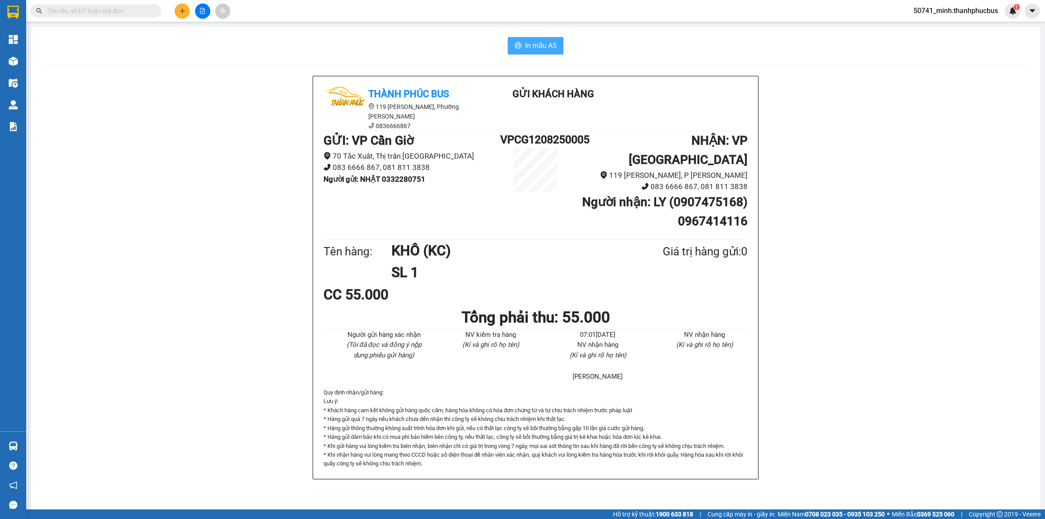
click at [524, 43] on button "In mẫu A5" at bounding box center [536, 45] width 56 height 17
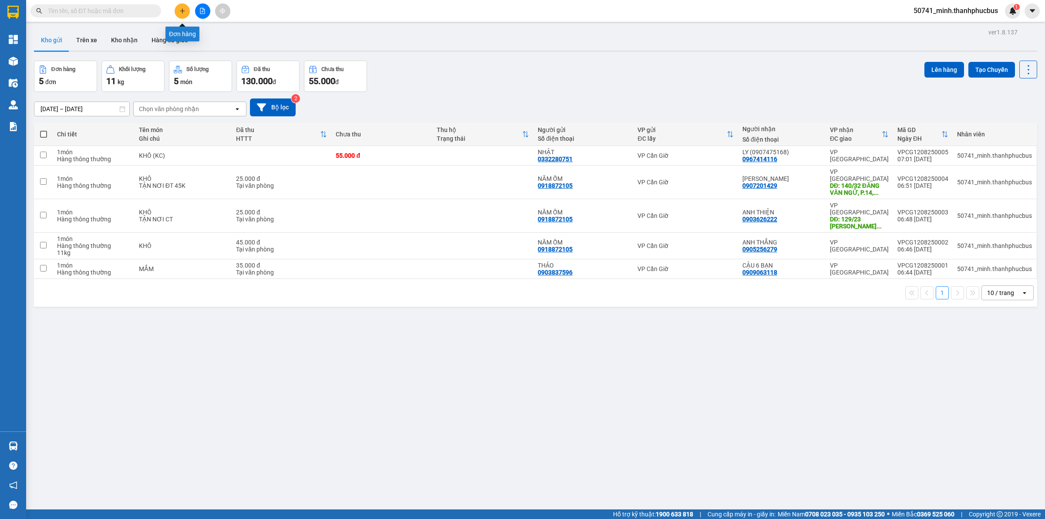
click at [186, 10] on button at bounding box center [182, 10] width 15 height 15
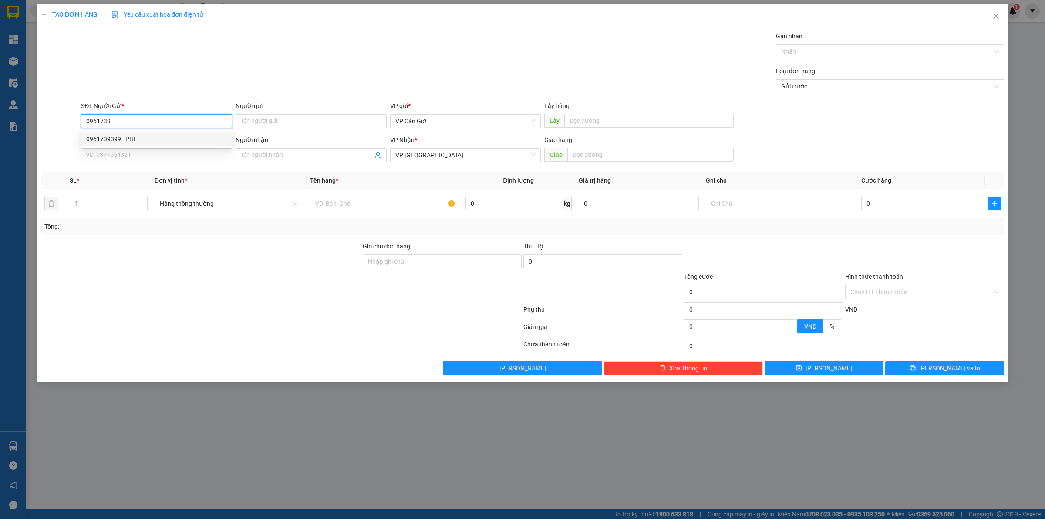
click at [146, 135] on div "0961739399 - PHI" at bounding box center [156, 139] width 141 height 10
type input "0961739399"
type input "PHI"
type input "45.000"
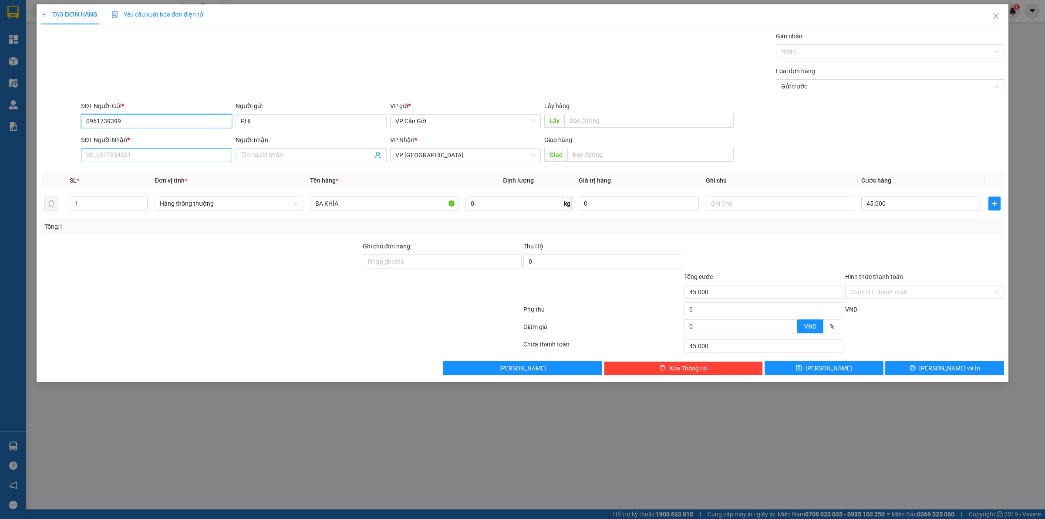
type input "0961739399"
click at [146, 154] on input "SĐT Người Nhận *" at bounding box center [156, 155] width 151 height 14
click at [137, 177] on div "0356765264 - [PERSON_NAME]" at bounding box center [156, 173] width 141 height 10
type input "0356765264"
type input "PHƯƠNG"
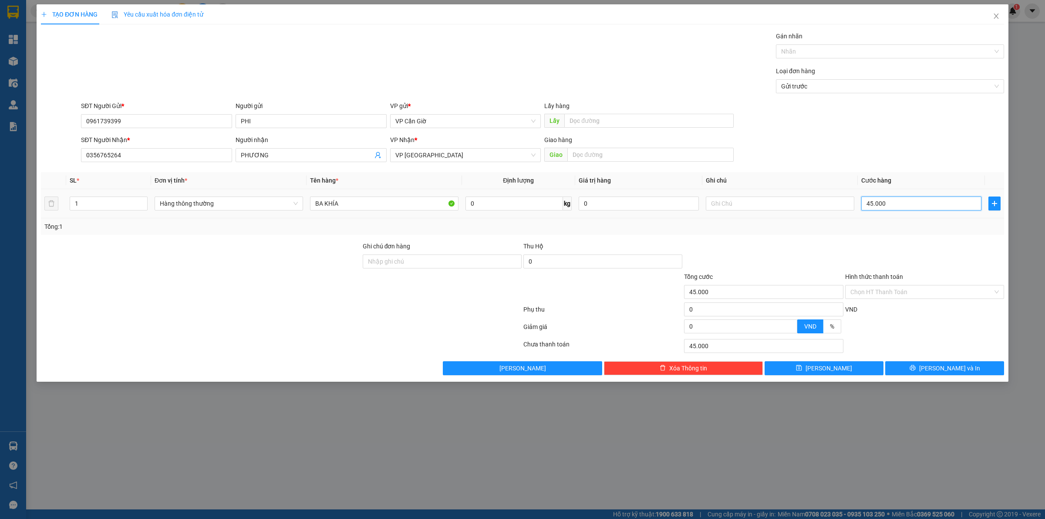
click at [894, 200] on input "45.000" at bounding box center [922, 203] width 120 height 14
type input "3"
type input "35"
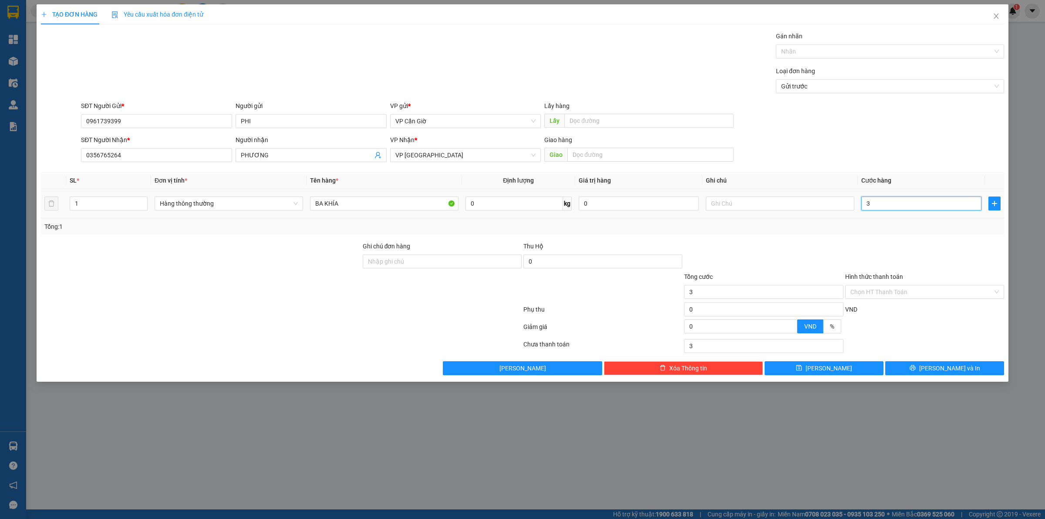
type input "35"
type input "350"
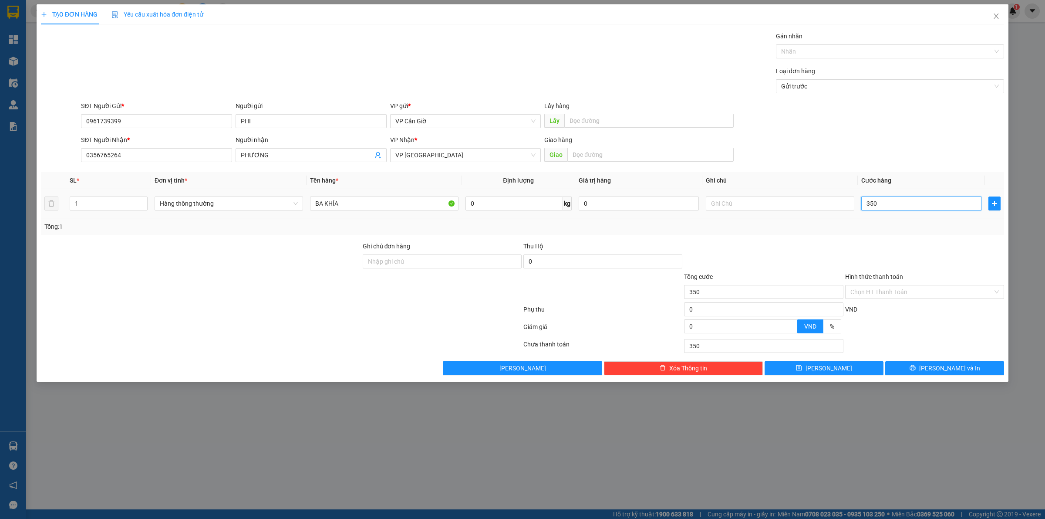
type input "3.500"
type input "35.000"
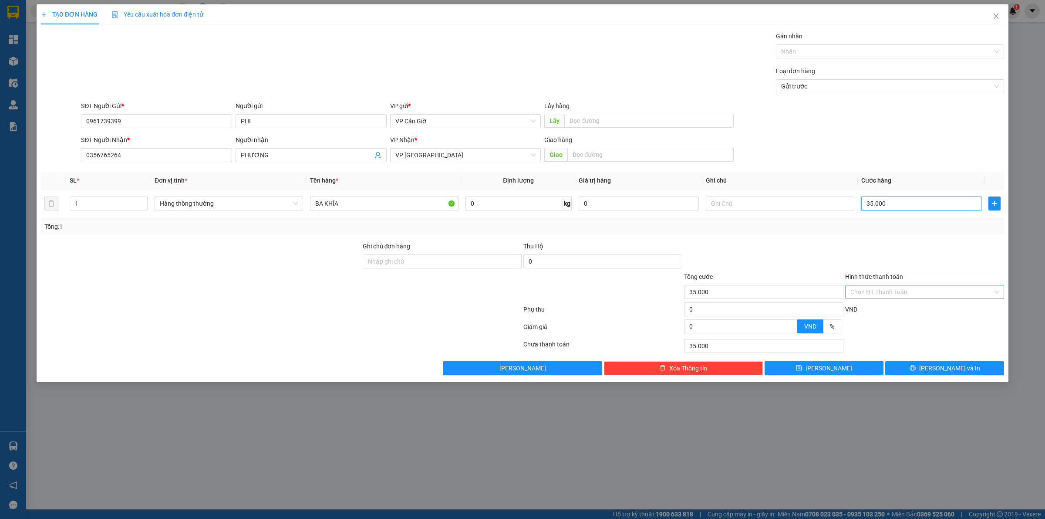
type input "35.000"
click at [916, 293] on input "Hình thức thanh toán" at bounding box center [922, 291] width 142 height 13
click at [909, 301] on div "Transit Pickup Surcharge Ids Transit Deliver Surcharge Ids Transit Deliver Surc…" at bounding box center [522, 203] width 963 height 344
click at [916, 284] on div "Hình thức thanh toán" at bounding box center [924, 278] width 159 height 13
click at [903, 294] on input "Hình thức thanh toán" at bounding box center [922, 291] width 142 height 13
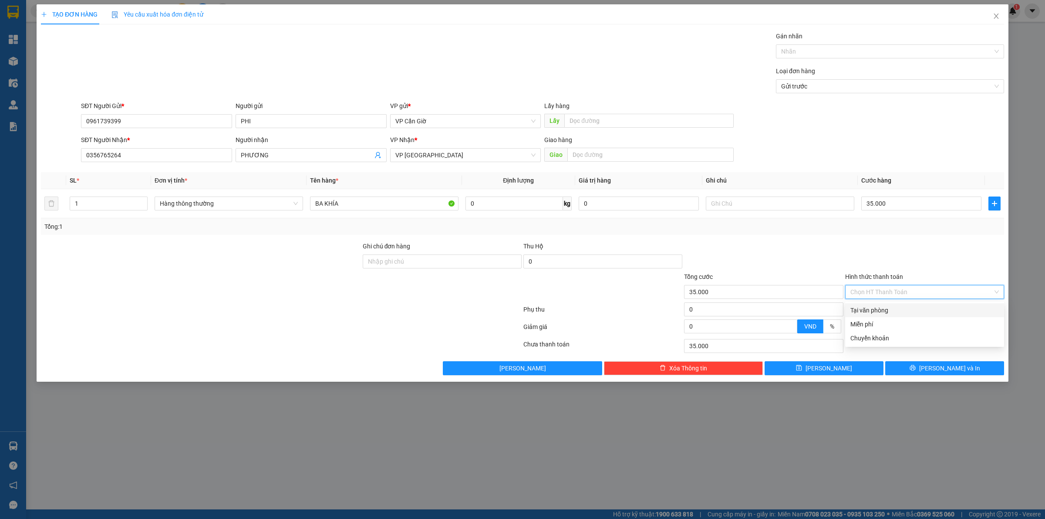
click at [896, 308] on div "Tại văn phòng" at bounding box center [925, 310] width 149 height 10
click at [936, 370] on button "[PERSON_NAME] và In" at bounding box center [945, 368] width 119 height 14
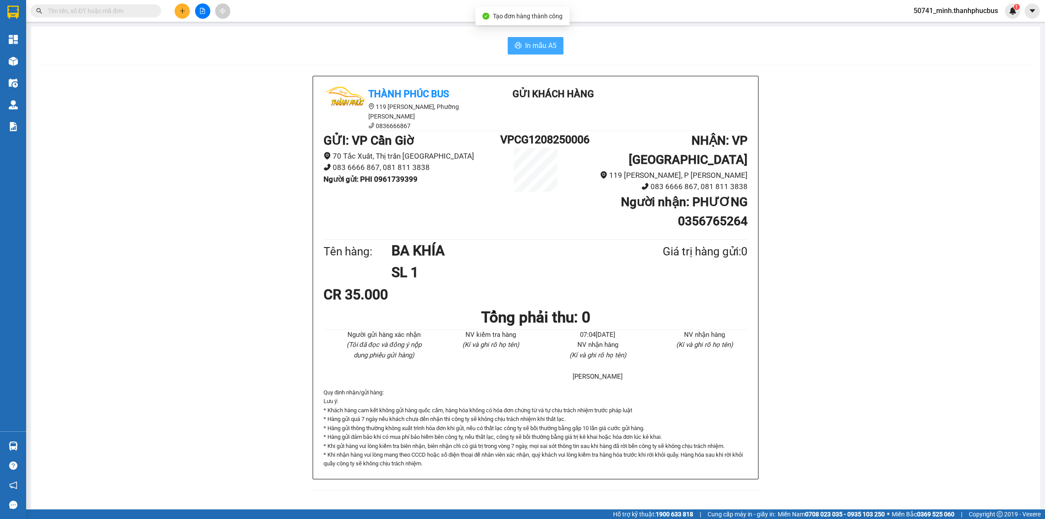
click at [532, 46] on span "In mẫu A5" at bounding box center [540, 45] width 31 height 11
